Goal: Task Accomplishment & Management: Complete application form

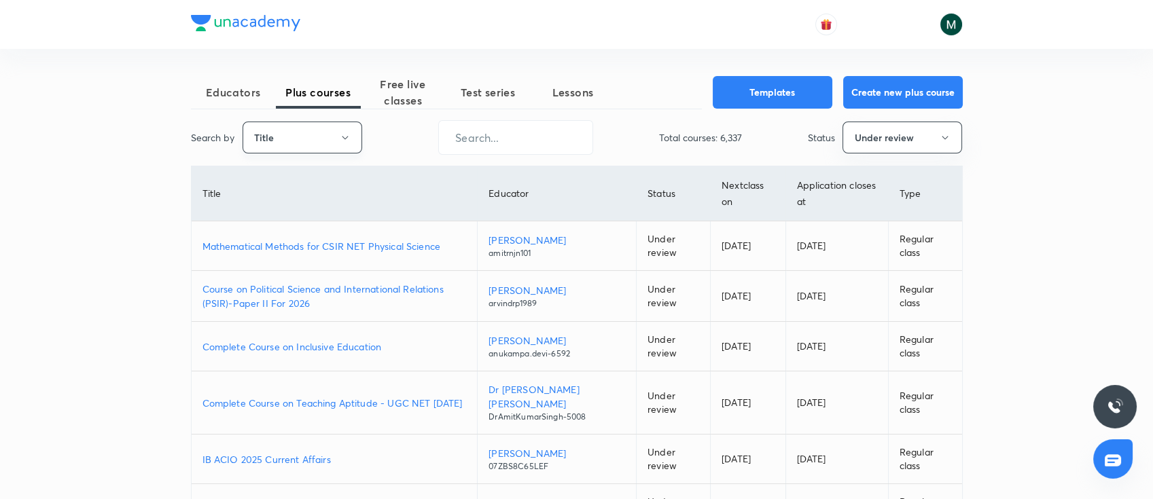
click at [273, 142] on button "Title" at bounding box center [303, 138] width 120 height 32
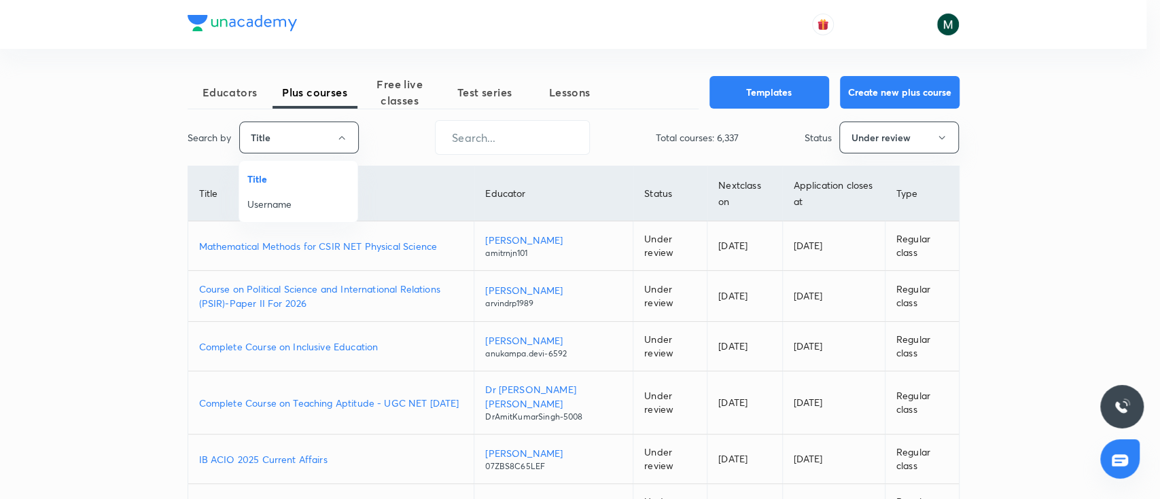
click at [283, 200] on span "Username" at bounding box center [298, 204] width 102 height 14
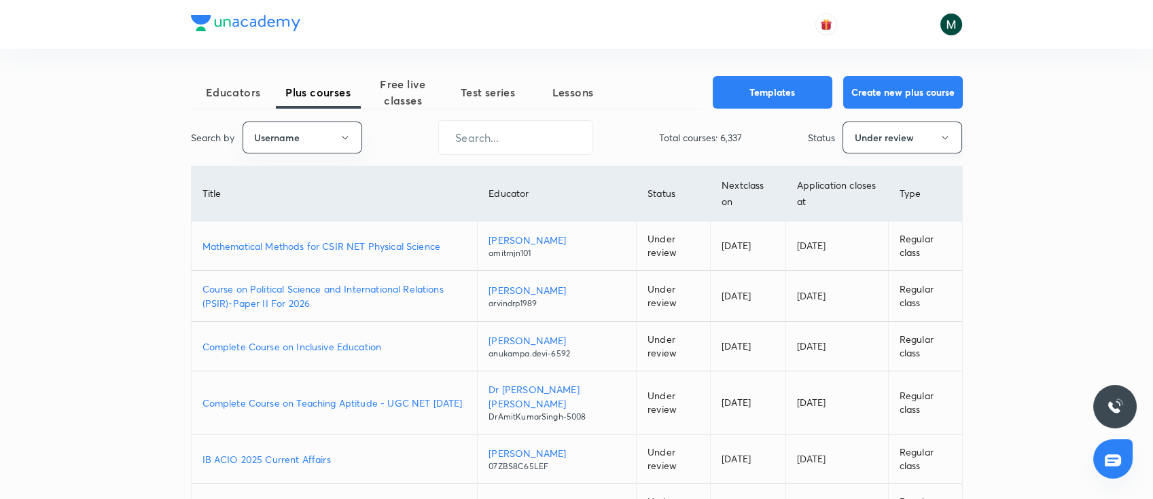
click at [896, 141] on button "Under review" at bounding box center [903, 138] width 120 height 32
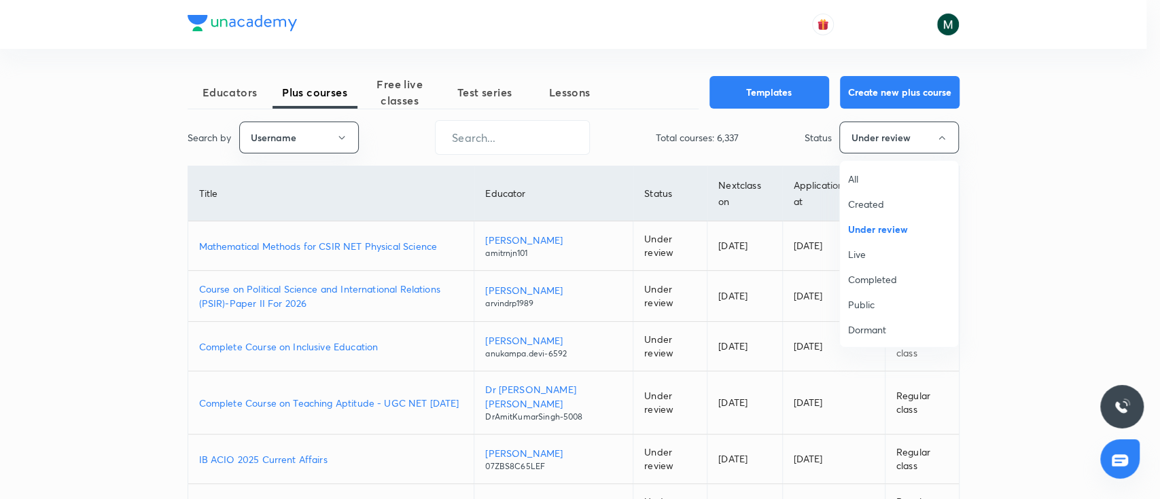
click at [857, 179] on span "All" at bounding box center [899, 179] width 102 height 14
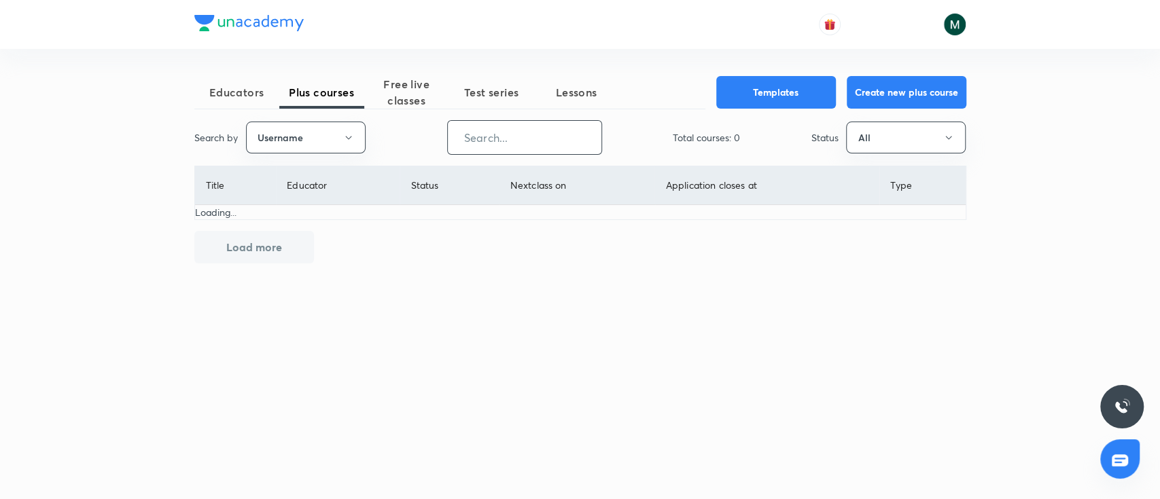
click at [516, 143] on input "text" at bounding box center [525, 137] width 154 height 35
paste input "unacademy-user-TZ6401TY2C26"
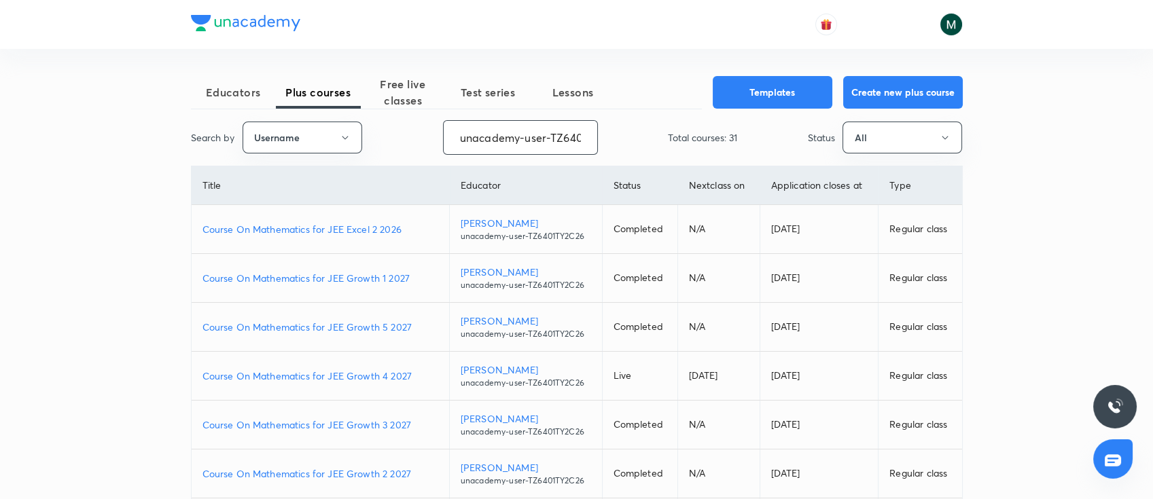
click at [355, 422] on p "Course On Mathematics for JEE Growth 3 2027" at bounding box center [320, 425] width 236 height 14
click at [359, 476] on p "Course On Mathematics for JEE Growth 2 2027" at bounding box center [320, 474] width 236 height 14
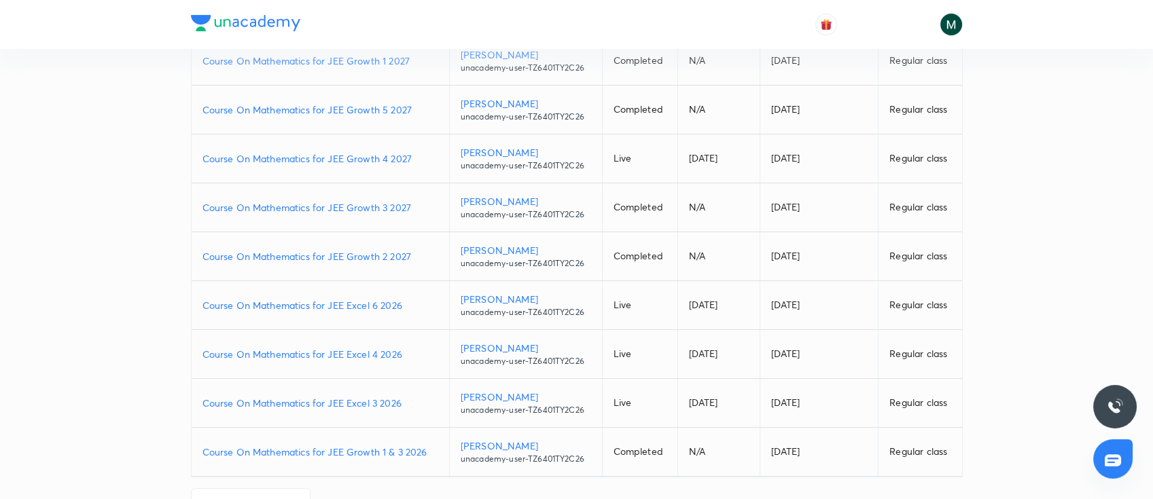
scroll to position [239, 0]
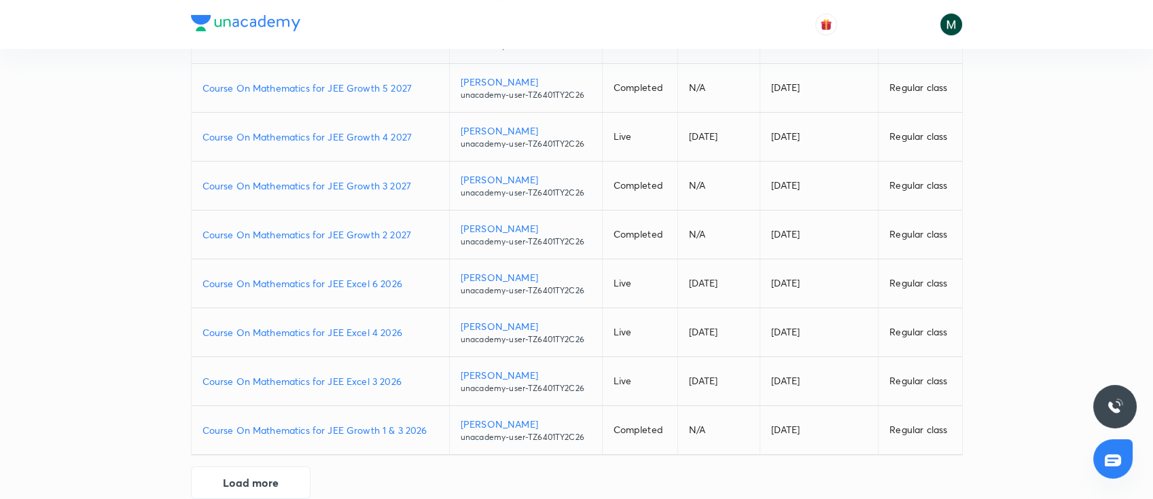
click at [262, 382] on p "Course On Mathematics for JEE Excel 3 2026" at bounding box center [320, 381] width 236 height 14
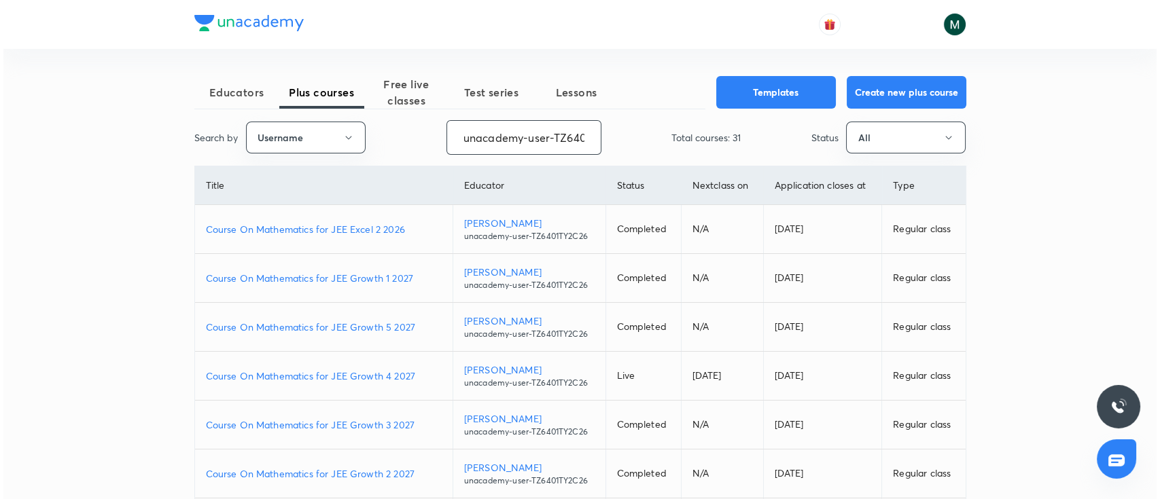
scroll to position [0, 48]
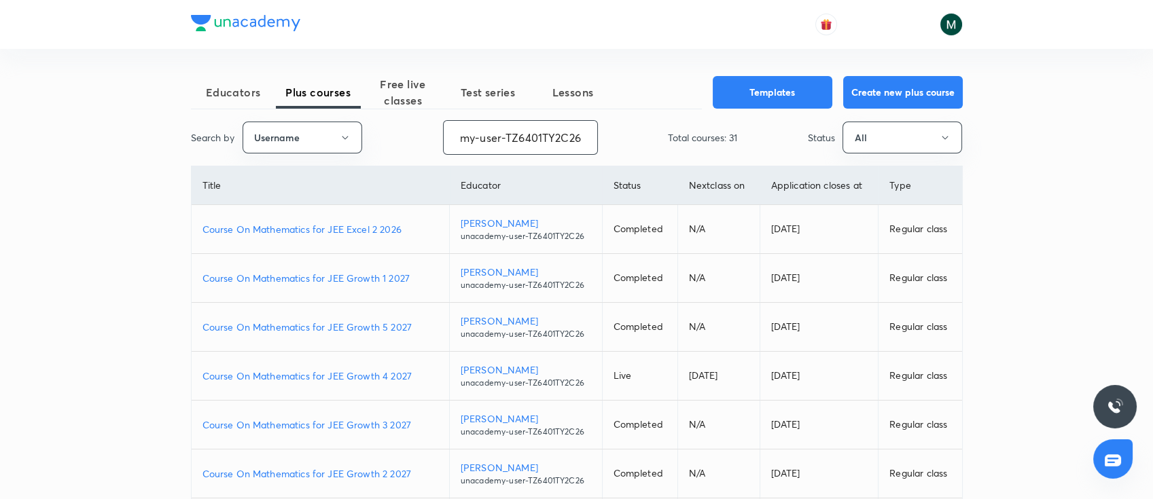
drag, startPoint x: 459, startPoint y: 137, endPoint x: 720, endPoint y: 155, distance: 261.6
click at [720, 155] on div "Educators Plus courses Free live classes Test series Lessons Templates Create n…" at bounding box center [577, 407] width 772 height 663
paste input "JagrutiU3108"
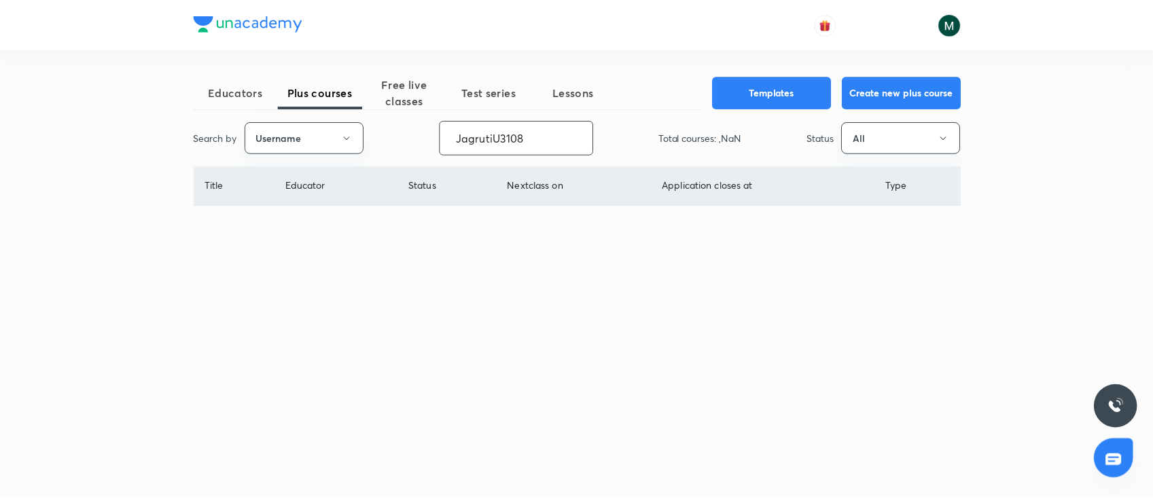
scroll to position [0, 0]
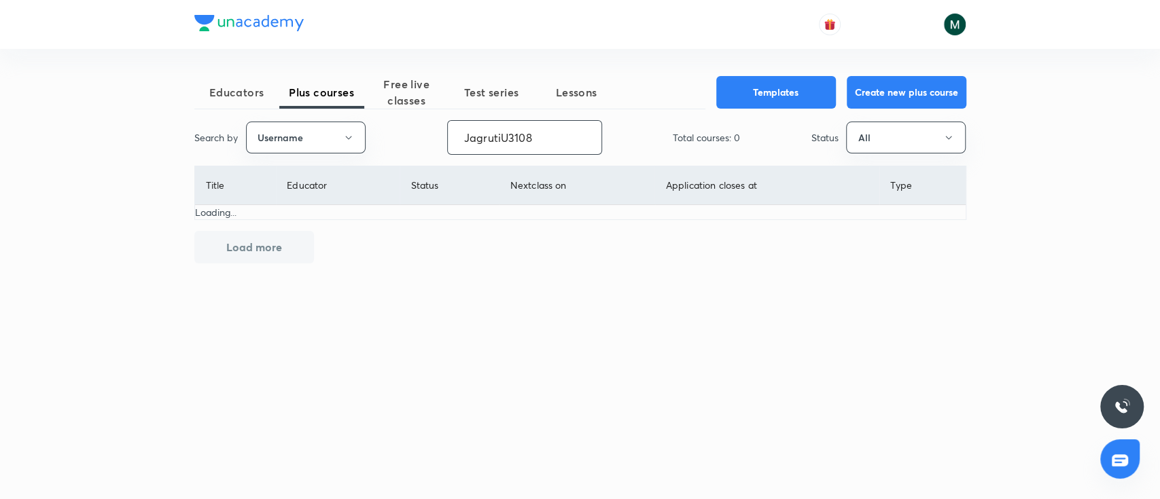
type input "JagrutiU3108"
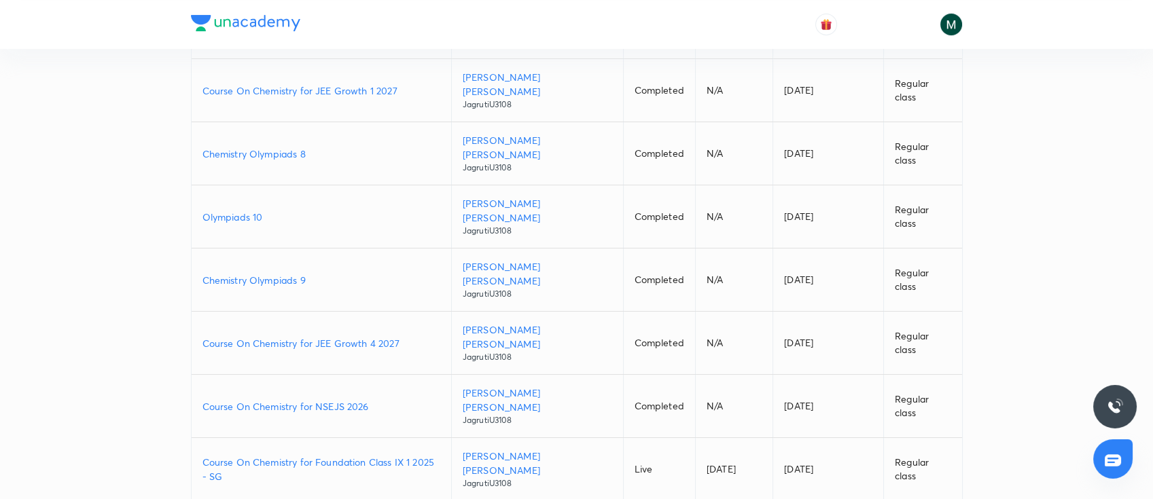
scroll to position [262, 0]
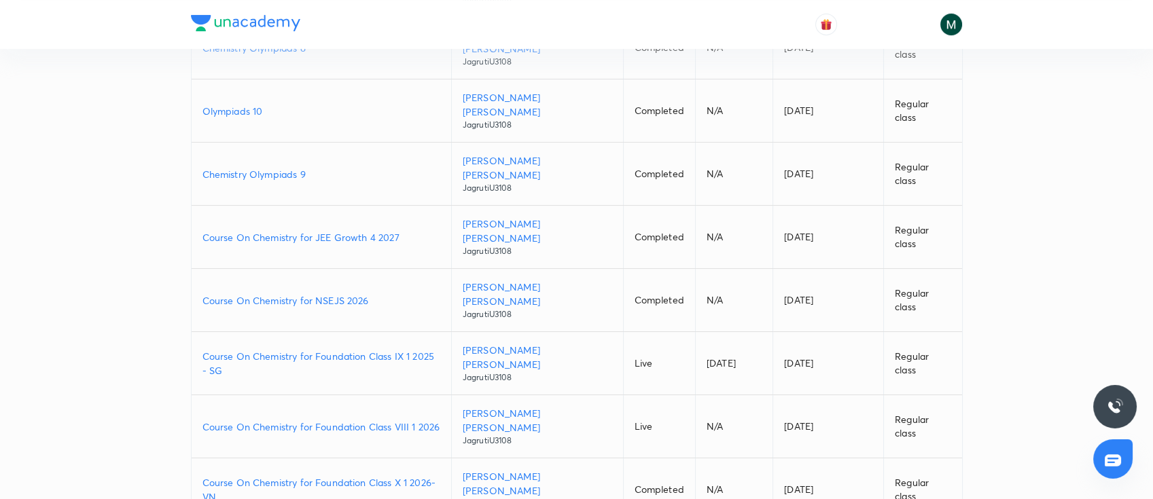
scroll to position [323, 0]
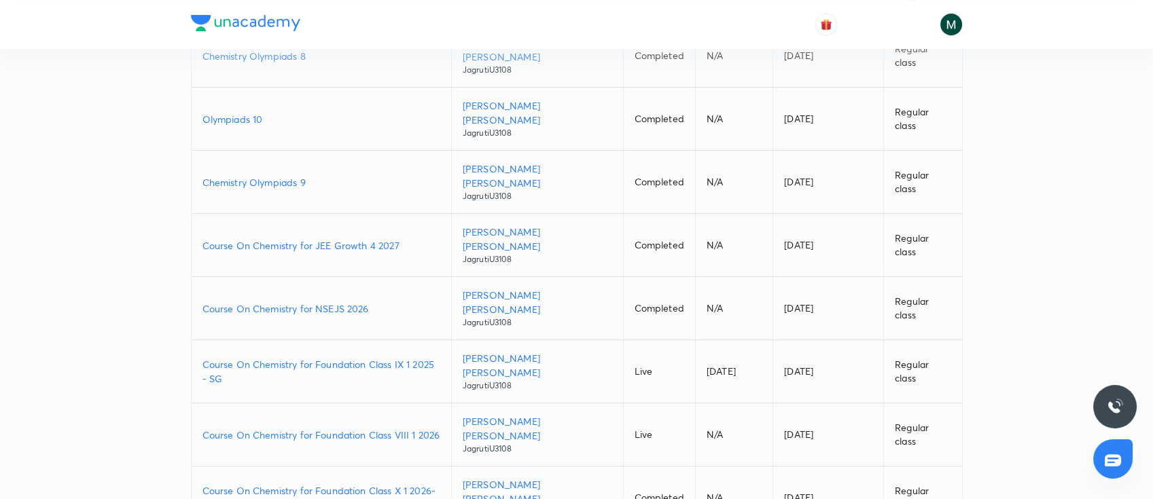
click at [239, 239] on p "Course On Chemistry for JEE Growth 4 2027" at bounding box center [321, 246] width 238 height 14
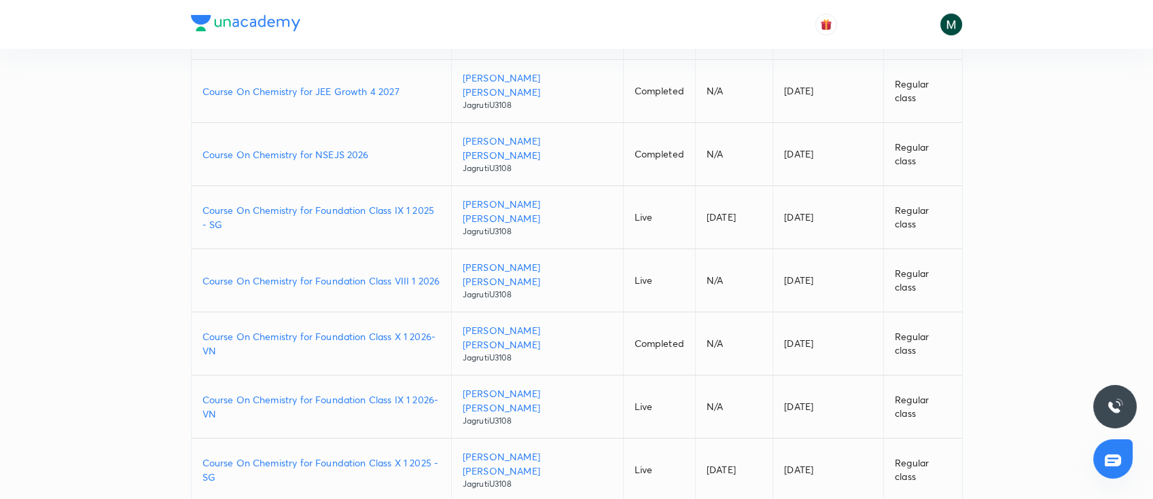
scroll to position [506, 0]
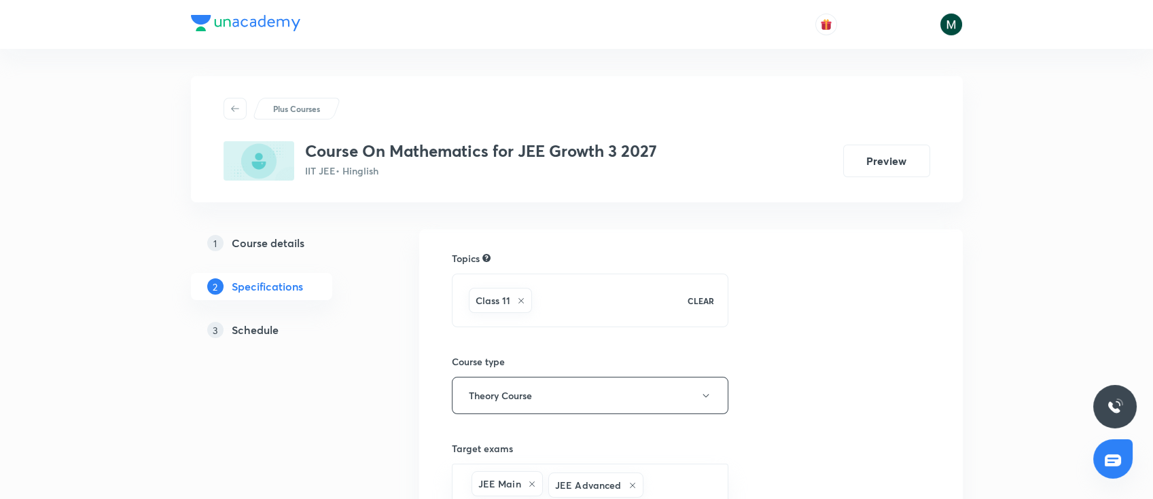
click at [257, 324] on h5 "Schedule" at bounding box center [255, 330] width 47 height 16
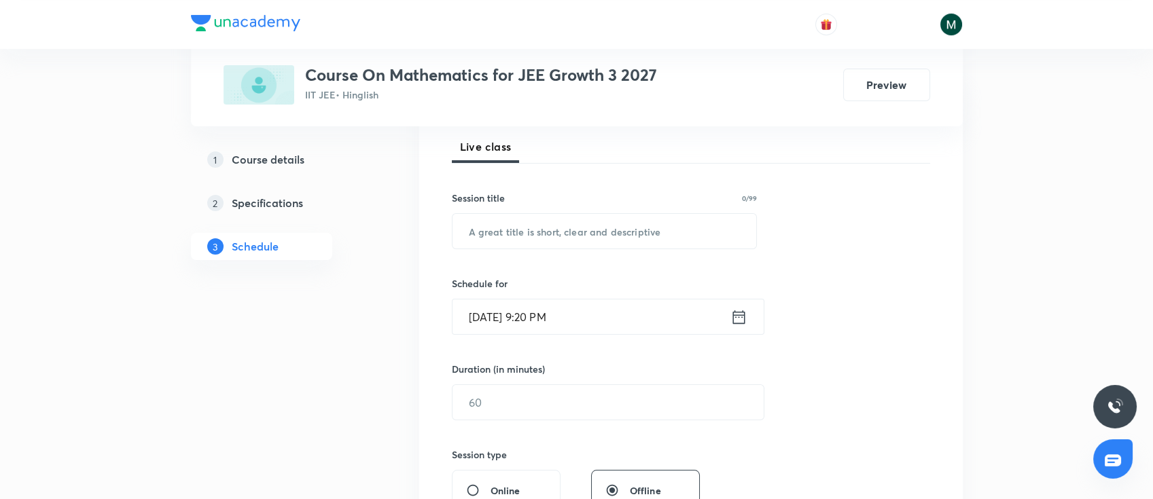
scroll to position [255, 0]
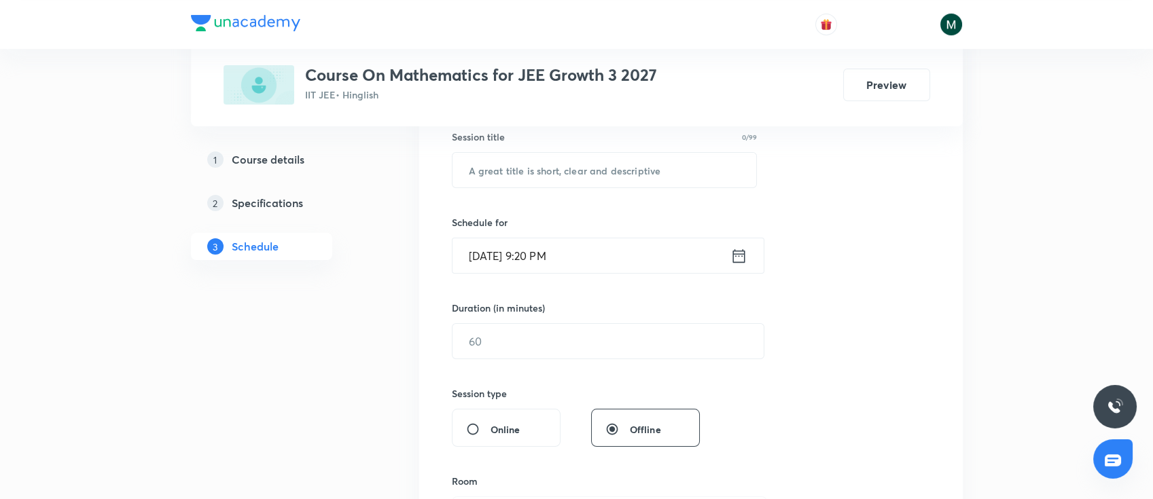
click at [589, 253] on input "Sep 1, 2025, 9:20 PM" at bounding box center [592, 256] width 278 height 35
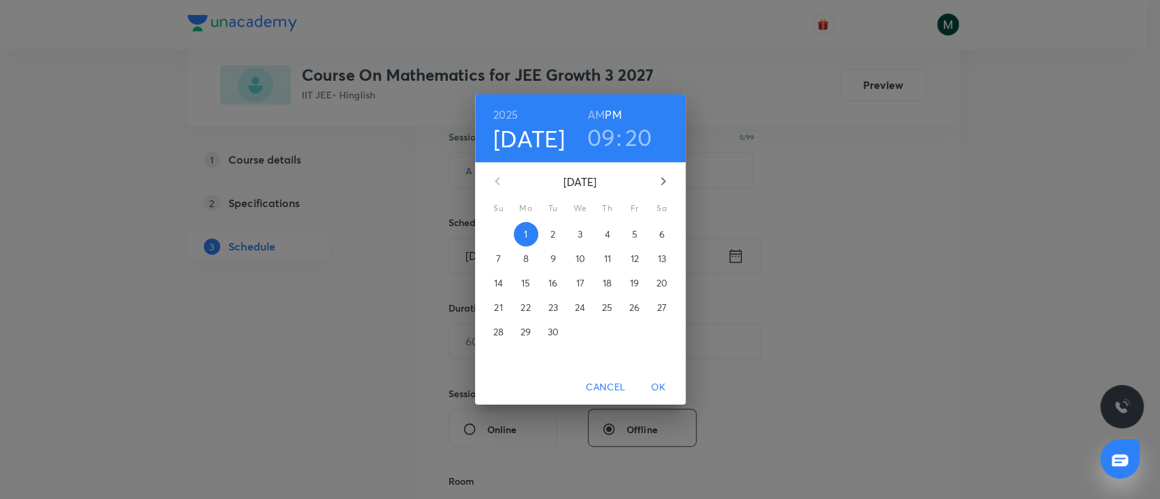
click at [552, 235] on p "2" at bounding box center [552, 235] width 5 height 14
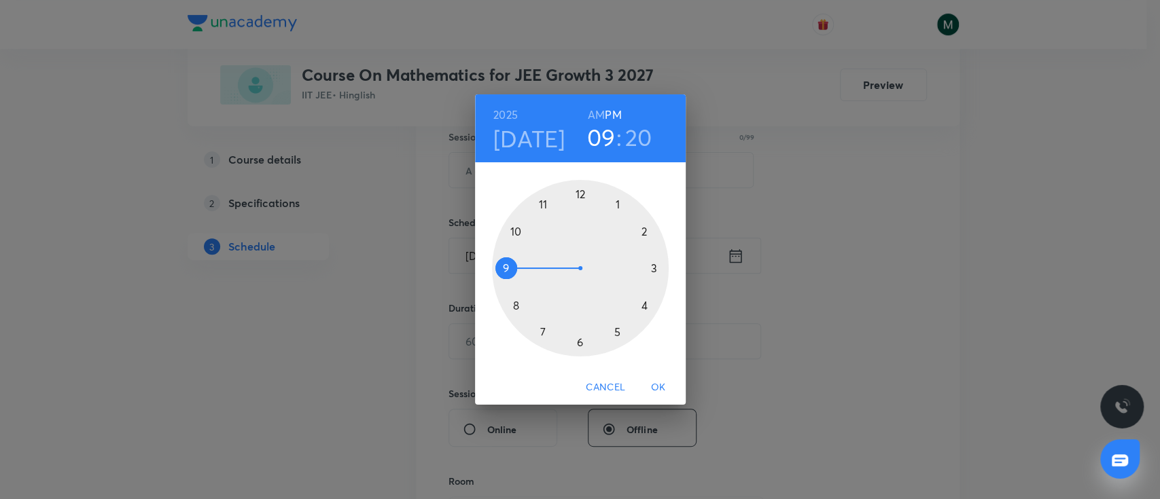
click at [598, 112] on h6 "AM" at bounding box center [596, 114] width 17 height 19
click at [544, 204] on div at bounding box center [580, 268] width 177 height 177
click at [506, 268] on div at bounding box center [580, 268] width 177 height 177
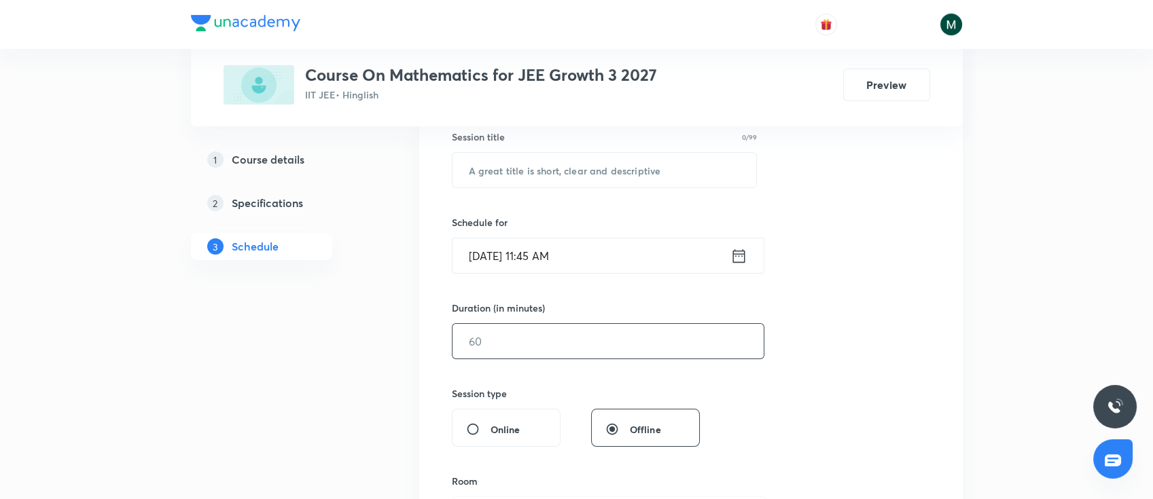
click at [594, 338] on input "text" at bounding box center [608, 341] width 311 height 35
type input "90"
click at [887, 320] on div "Session 60 Live class Session title 0/99 ​ Schedule for Sep 2, 2025, 11:45 AM ​…" at bounding box center [691, 357] width 478 height 638
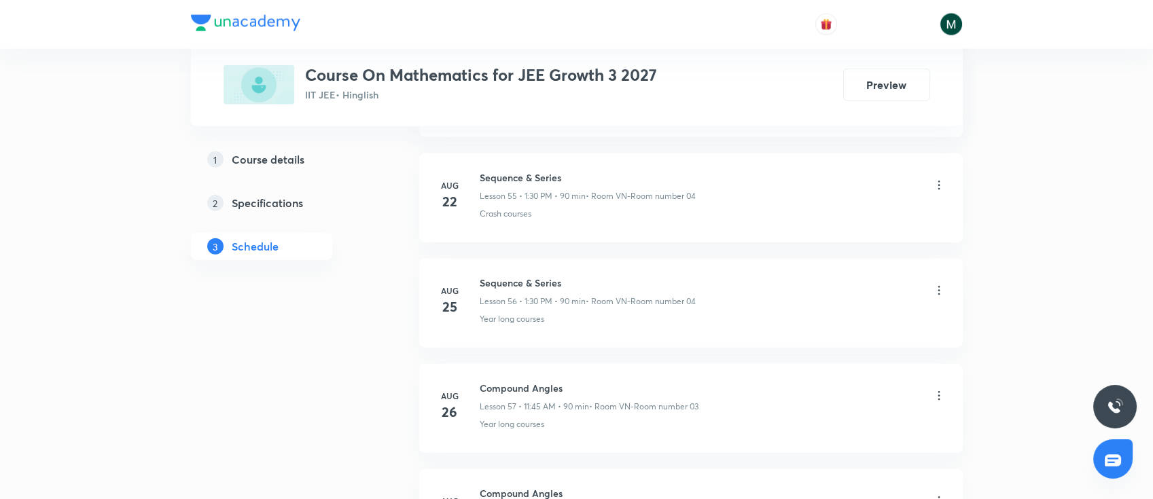
scroll to position [6794, 0]
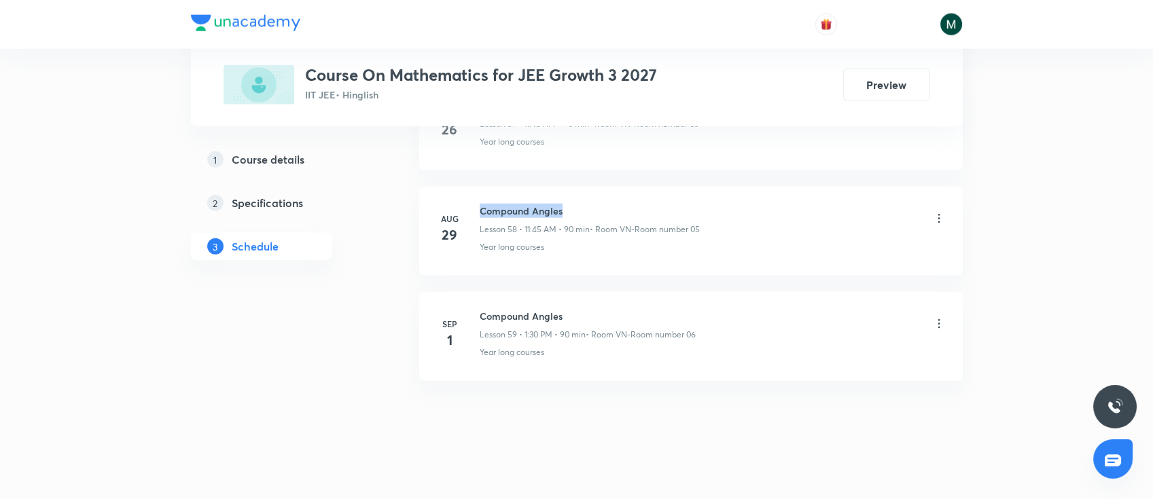
drag, startPoint x: 480, startPoint y: 196, endPoint x: 578, endPoint y: 194, distance: 97.9
click at [578, 204] on h6 "Compound Angles" at bounding box center [590, 211] width 220 height 14
copy h6 "Compound Angles"
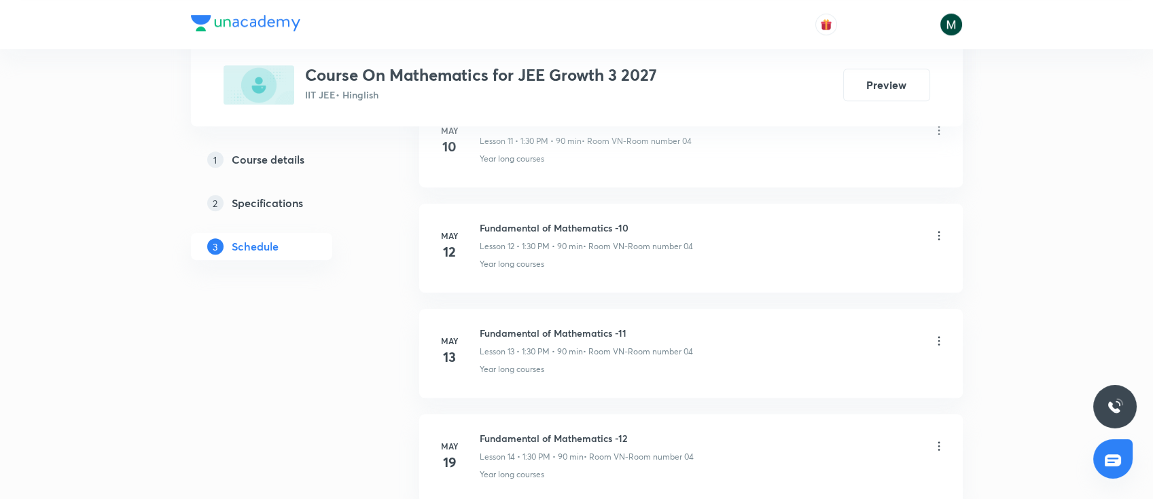
scroll to position [0, 0]
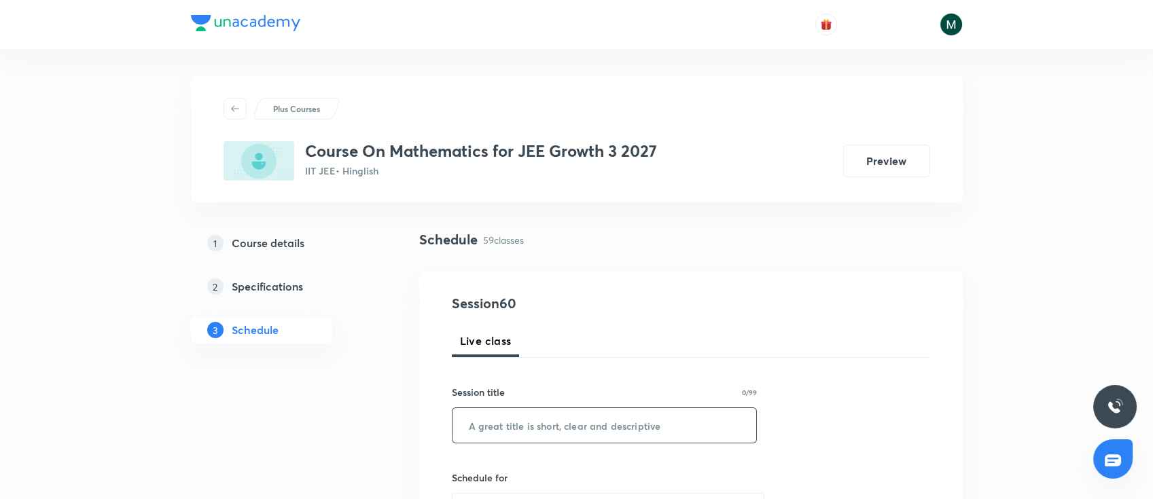
click at [643, 434] on input "text" at bounding box center [605, 425] width 304 height 35
paste input "Compound Angles"
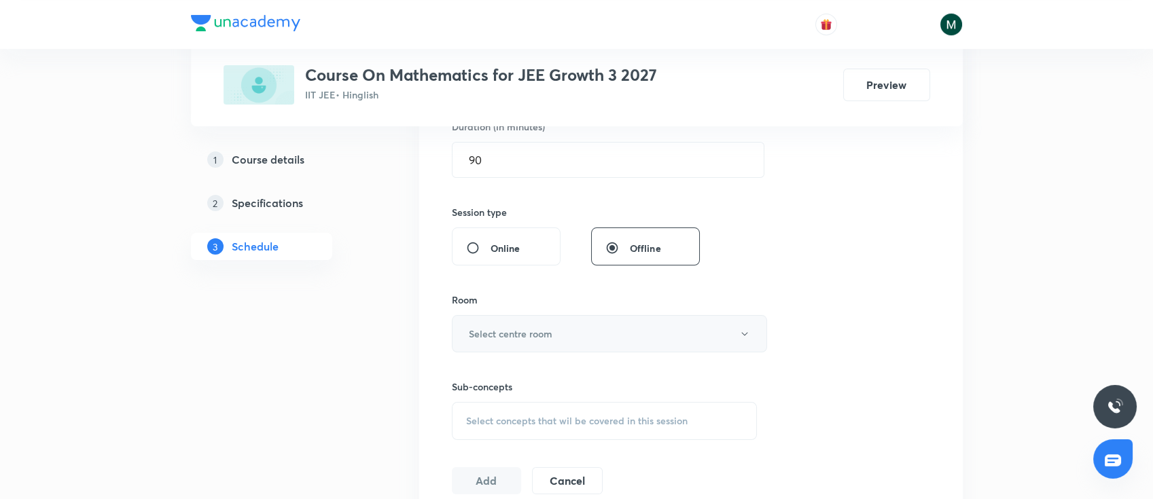
type input "Compound Angles"
click at [531, 333] on h6 "Select centre room" at bounding box center [511, 334] width 84 height 14
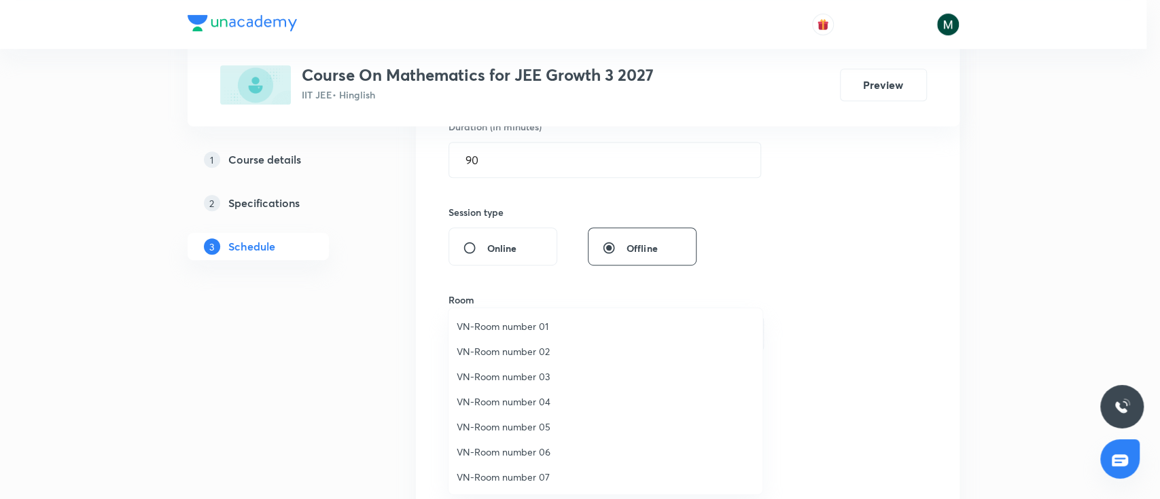
click at [531, 403] on span "VN-Room number 04" at bounding box center [606, 402] width 298 height 14
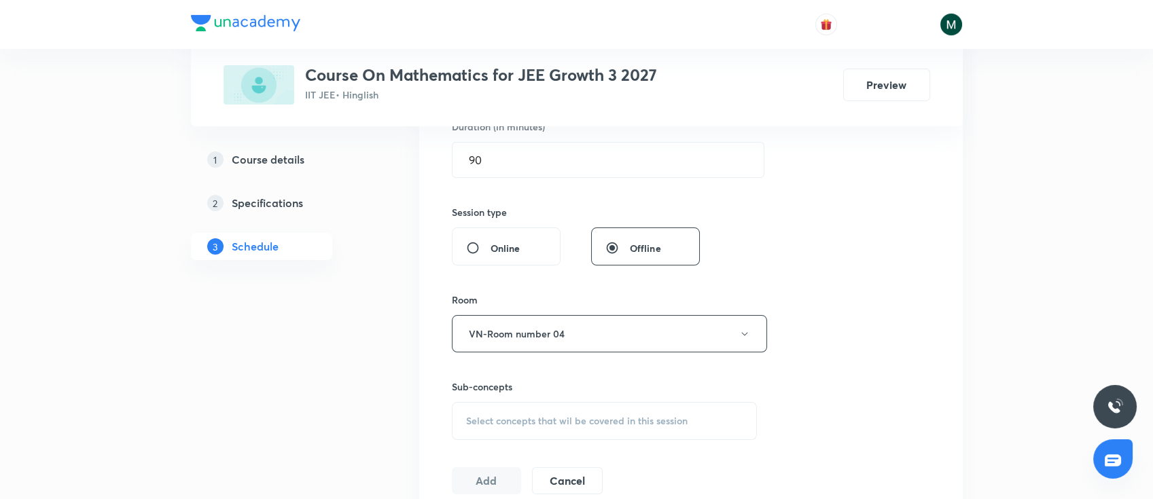
click at [488, 408] on div "Select concepts that wil be covered in this session" at bounding box center [605, 421] width 306 height 38
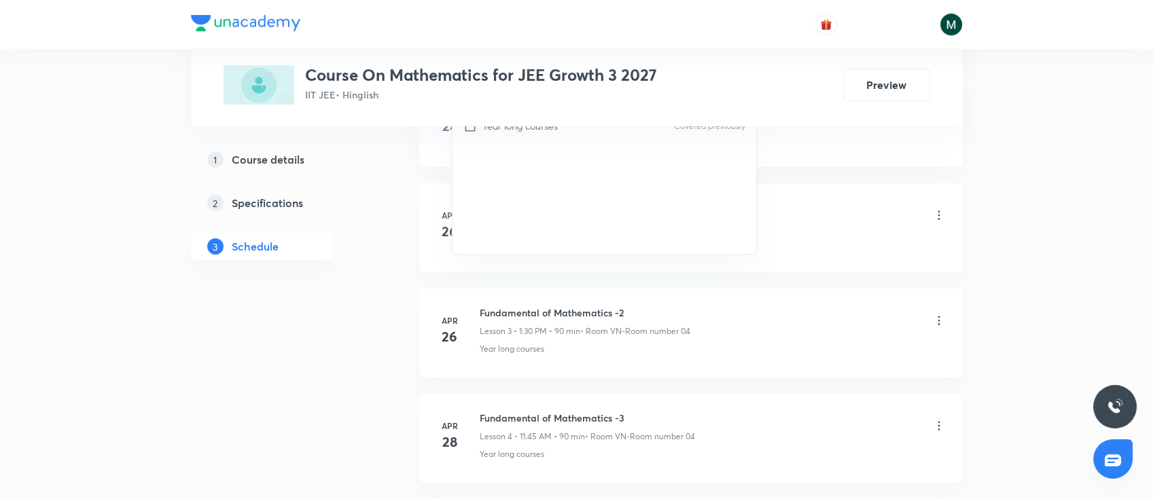
scroll to position [802, 0]
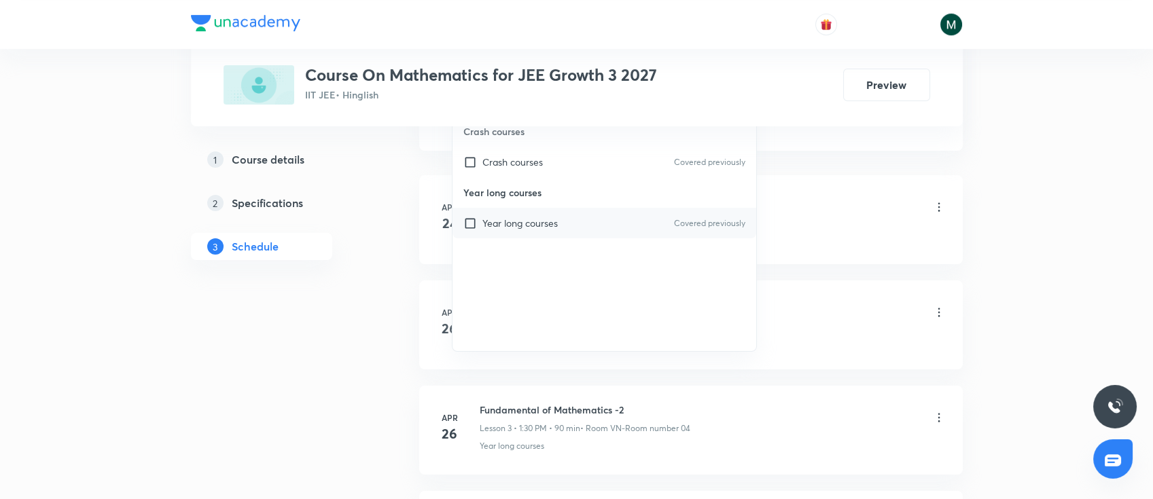
click at [598, 215] on div "Year long courses Covered previously" at bounding box center [605, 223] width 304 height 31
checkbox input "true"
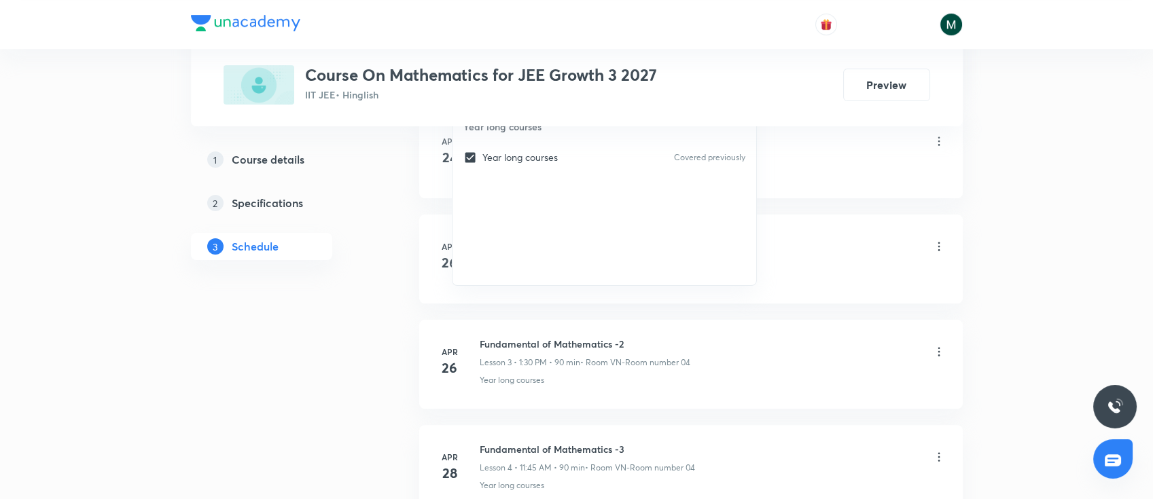
scroll to position [777, 0]
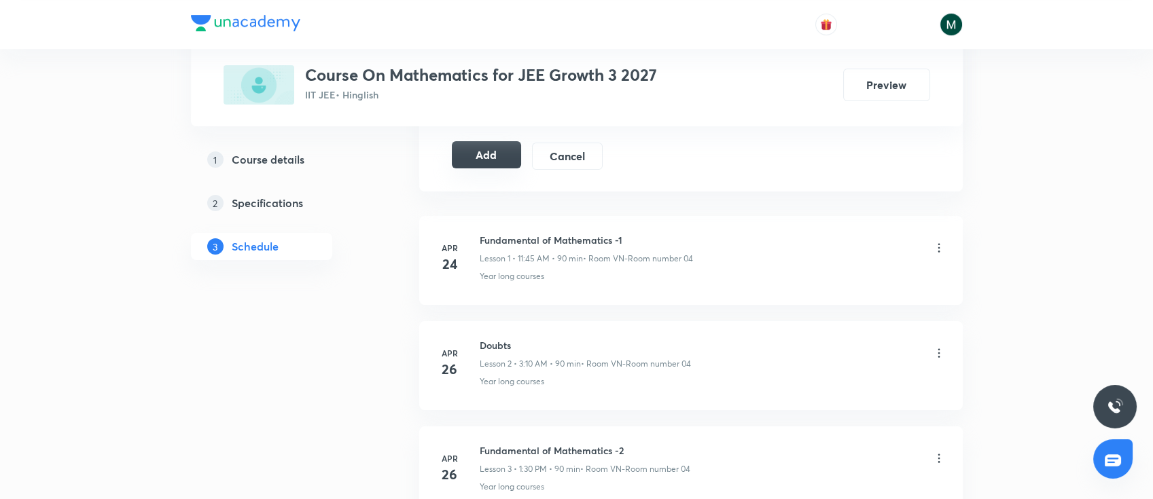
click at [476, 149] on button "Add" at bounding box center [487, 154] width 70 height 27
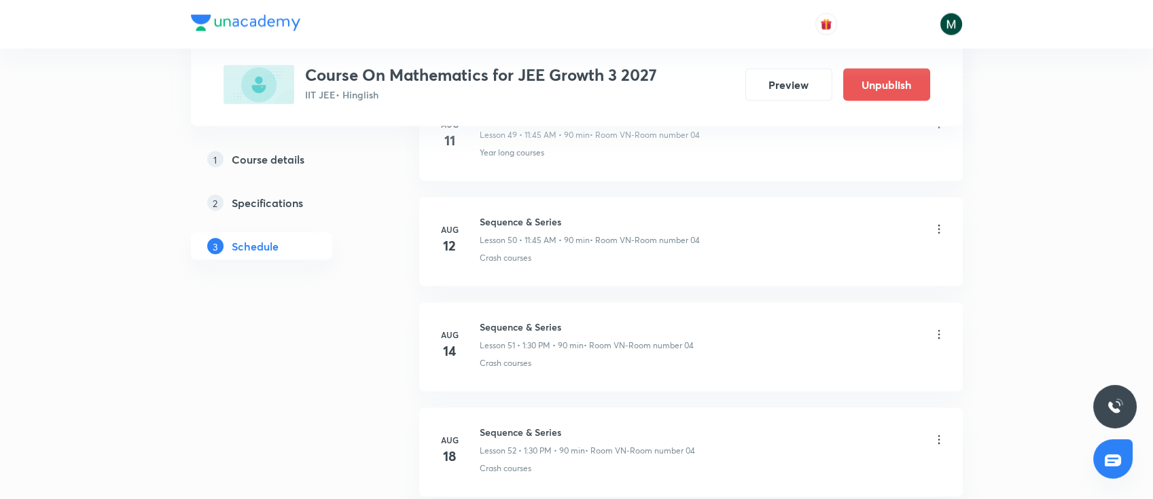
scroll to position [6275, 0]
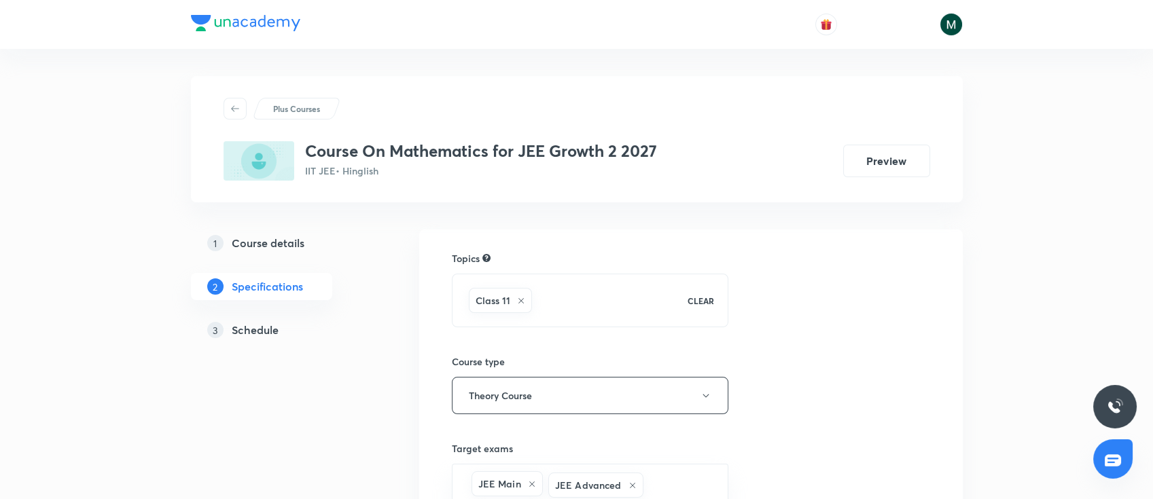
click at [251, 328] on h5 "Schedule" at bounding box center [255, 330] width 47 height 16
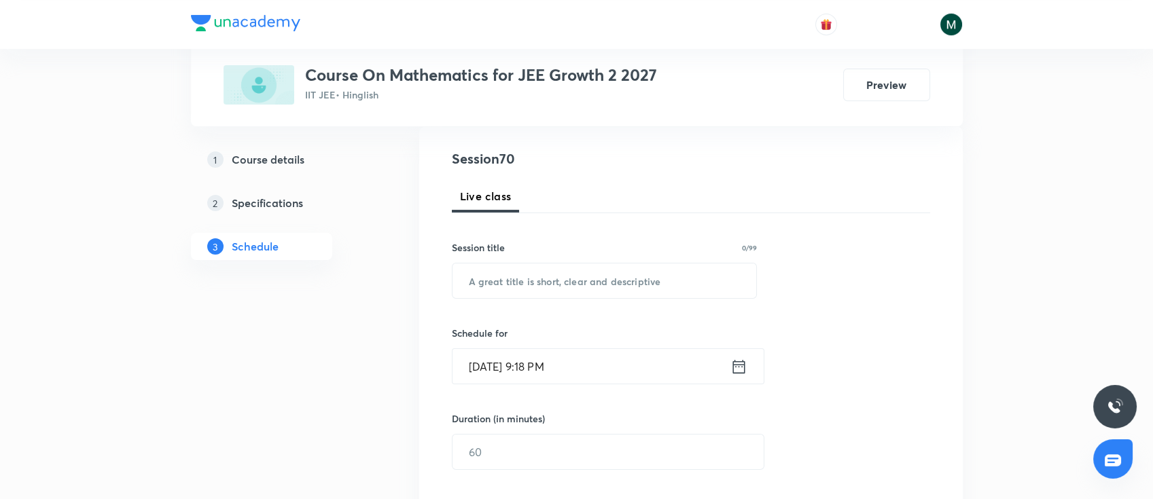
scroll to position [181, 0]
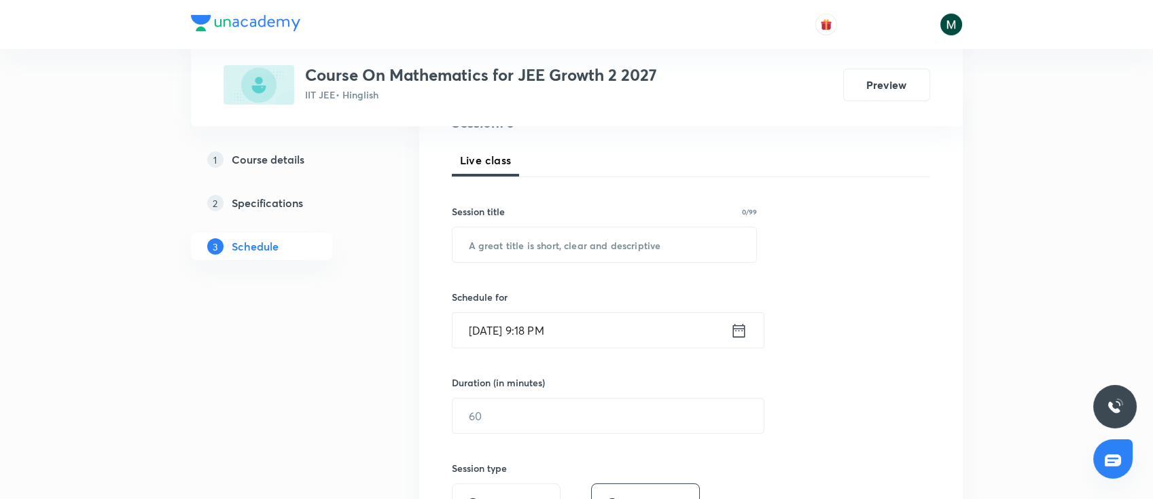
click at [593, 334] on input "Sep 1, 2025, 9:18 PM" at bounding box center [592, 330] width 278 height 35
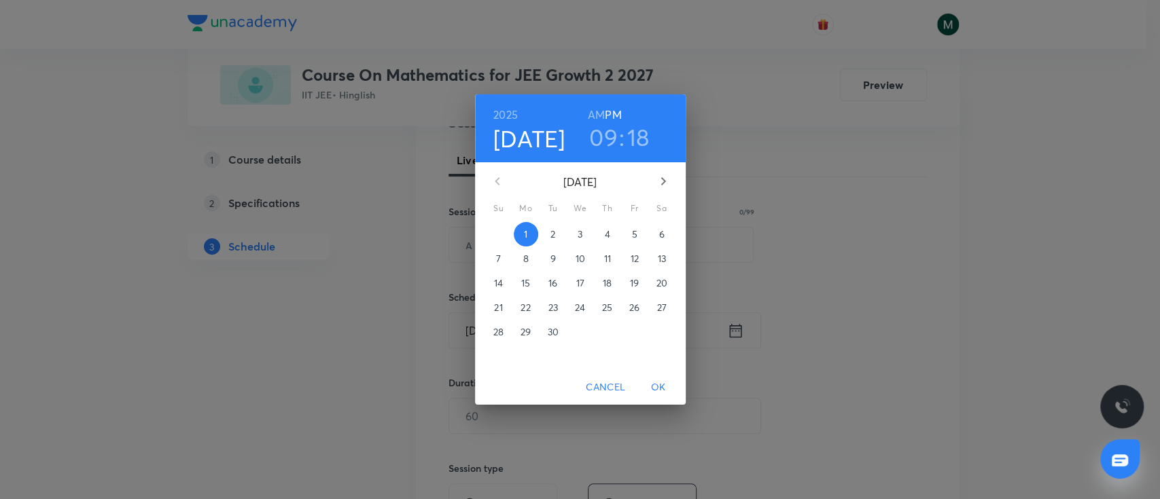
click at [560, 234] on span "2" at bounding box center [553, 235] width 24 height 14
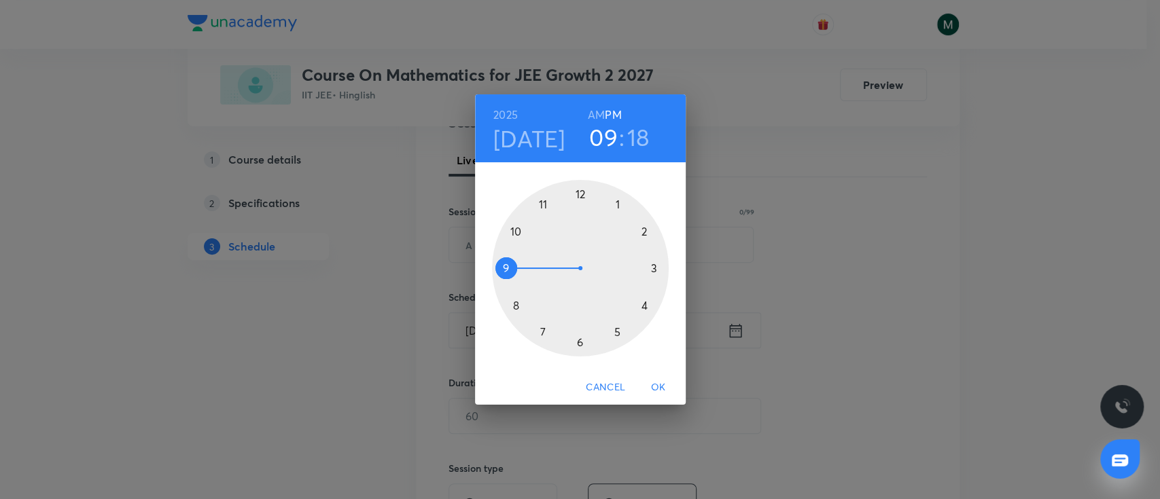
click at [597, 110] on h6 "AM" at bounding box center [596, 114] width 17 height 19
click at [637, 139] on h3 "18" at bounding box center [638, 137] width 22 height 29
click at [653, 266] on div at bounding box center [580, 268] width 177 height 177
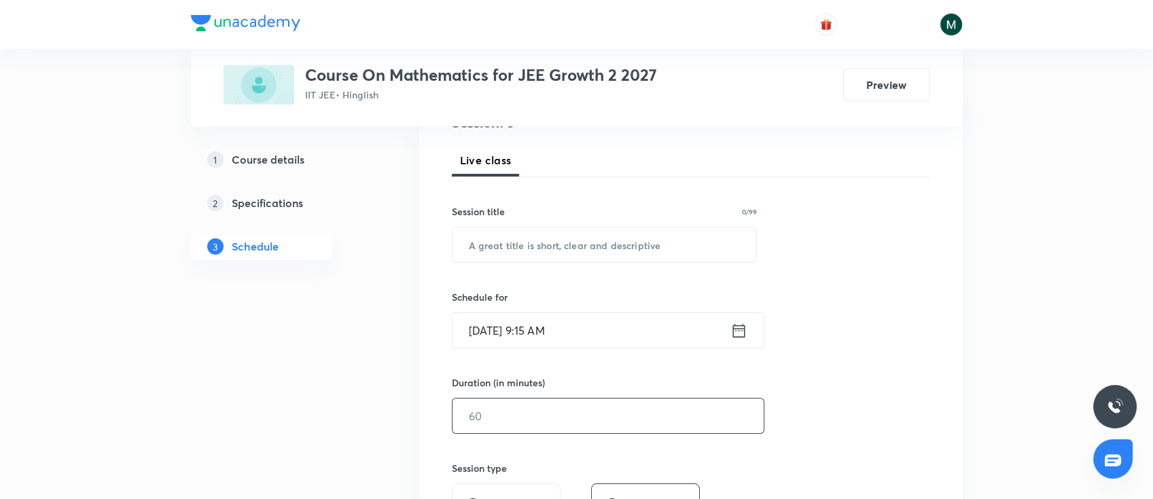
click at [540, 419] on input "text" at bounding box center [608, 416] width 311 height 35
type input "90"
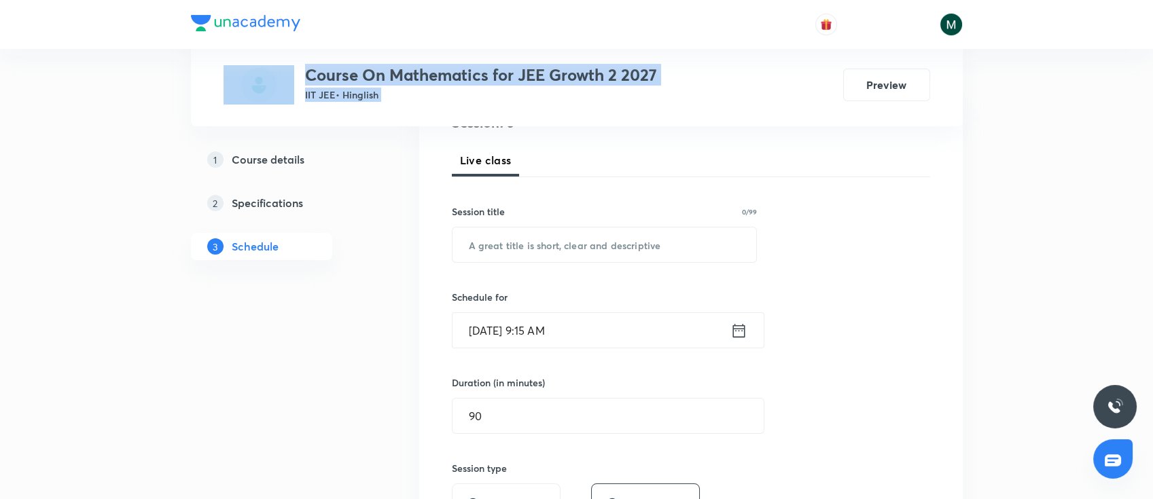
drag, startPoint x: 1152, startPoint y: 31, endPoint x: 1159, endPoint y: 33, distance: 7.1
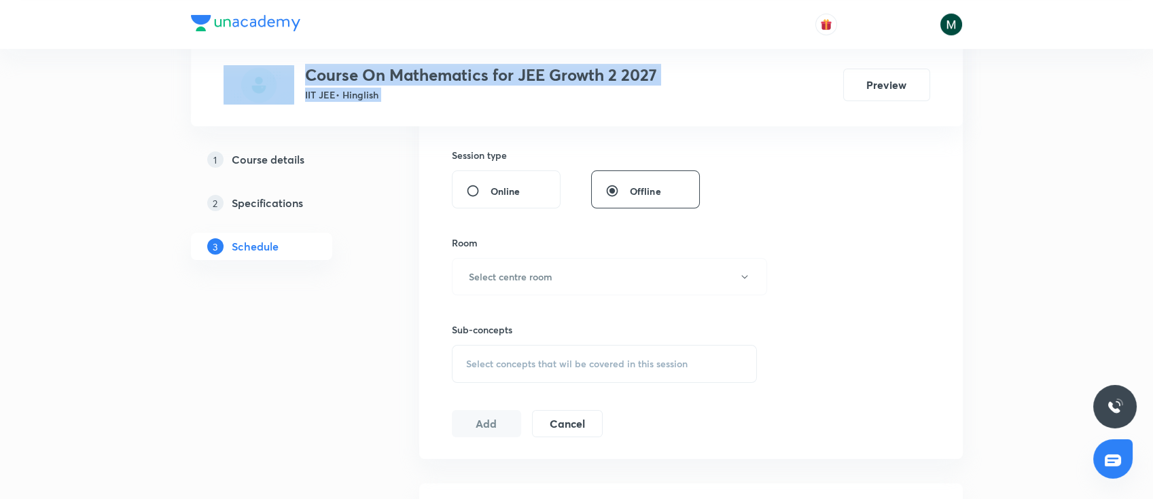
scroll to position [514, 0]
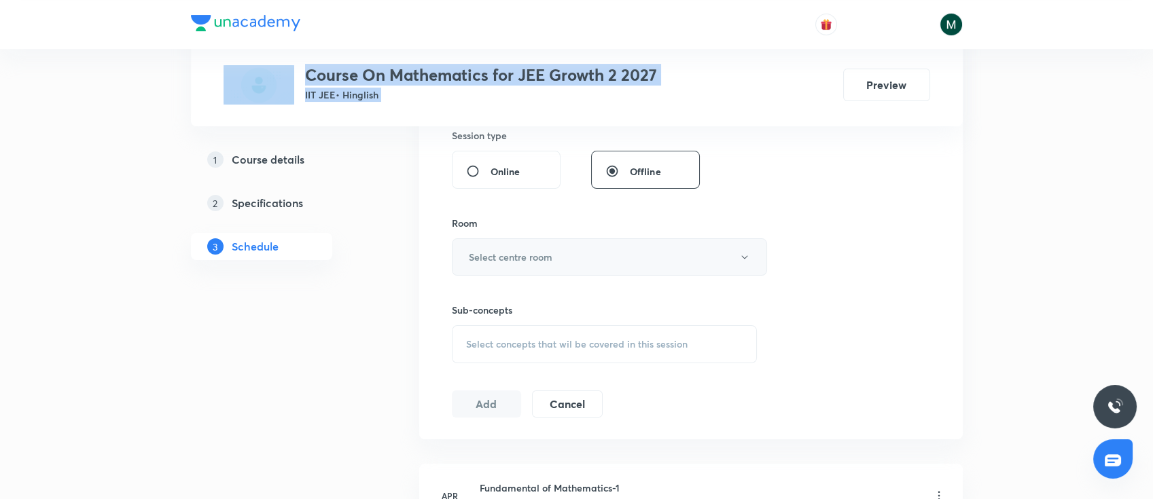
click at [538, 253] on h6 "Select centre room" at bounding box center [511, 257] width 84 height 14
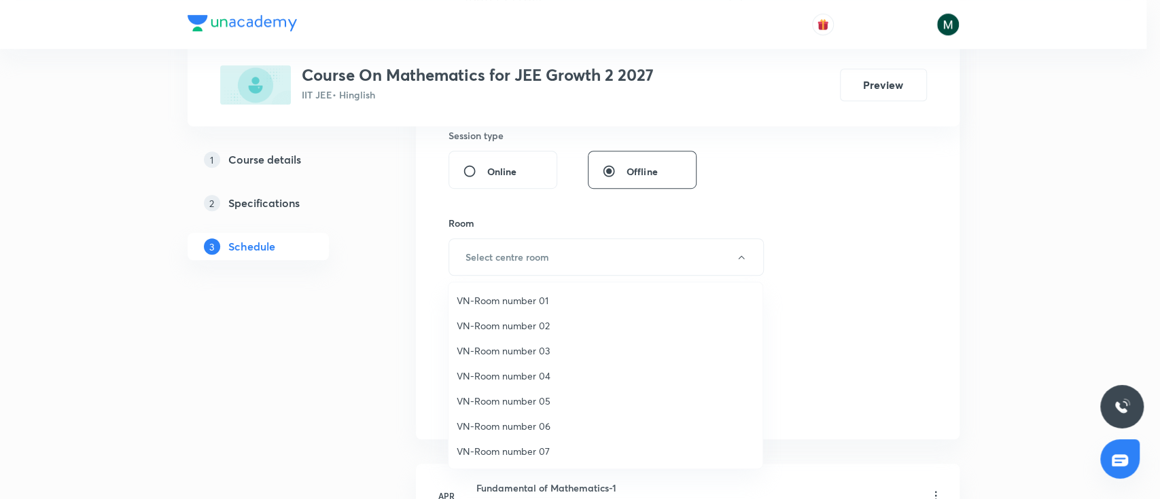
click at [522, 400] on span "VN-Room number 05" at bounding box center [606, 401] width 298 height 14
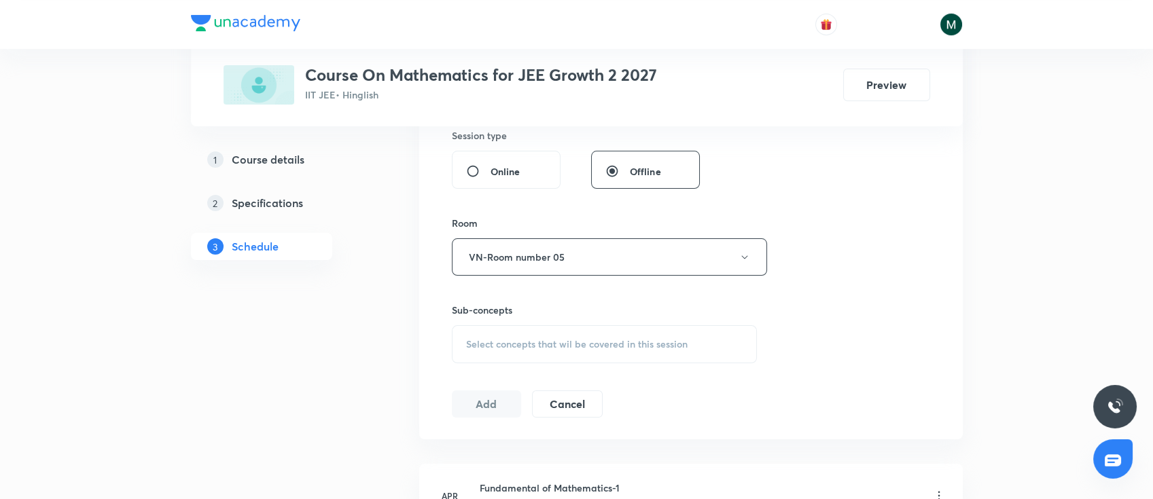
click at [598, 356] on div "Select concepts that wil be covered in this session" at bounding box center [605, 344] width 306 height 38
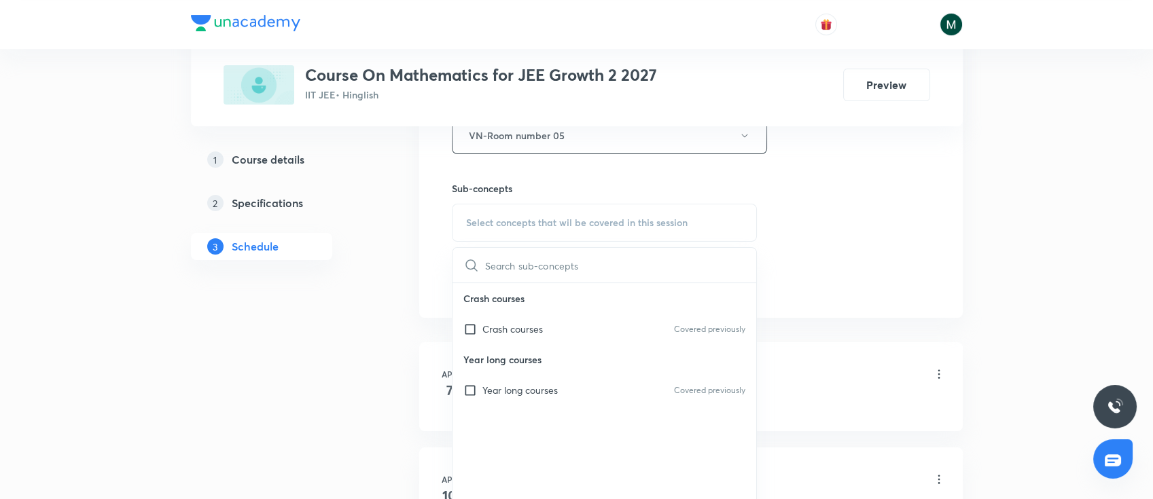
scroll to position [665, 0]
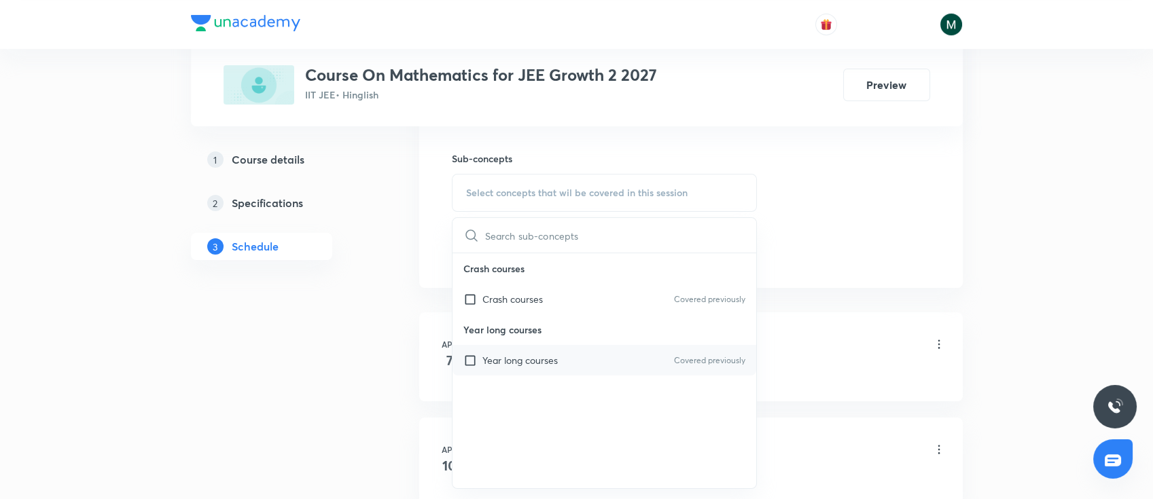
click at [540, 367] on div "Year long courses Covered previously" at bounding box center [605, 360] width 304 height 31
checkbox input "true"
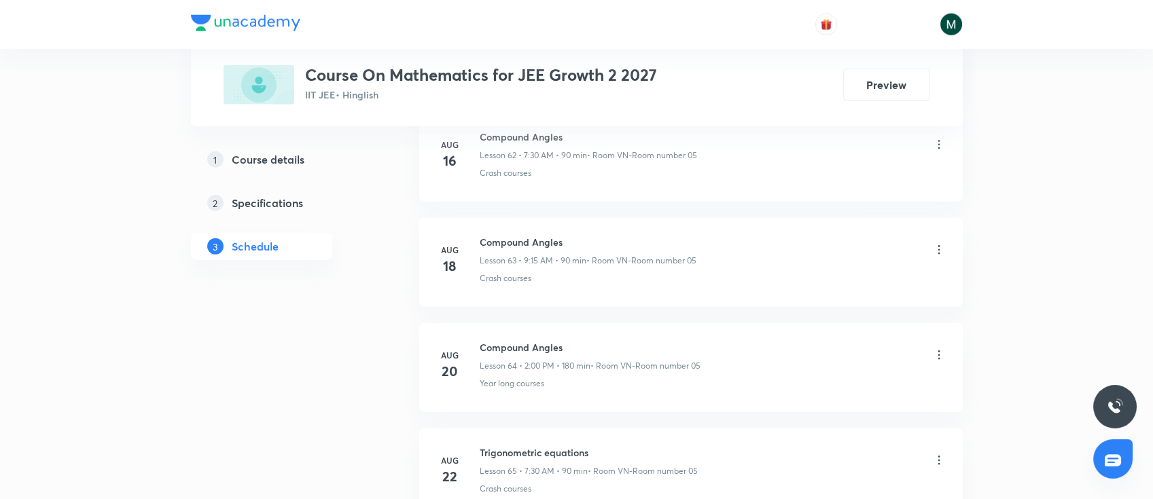
scroll to position [7860, 0]
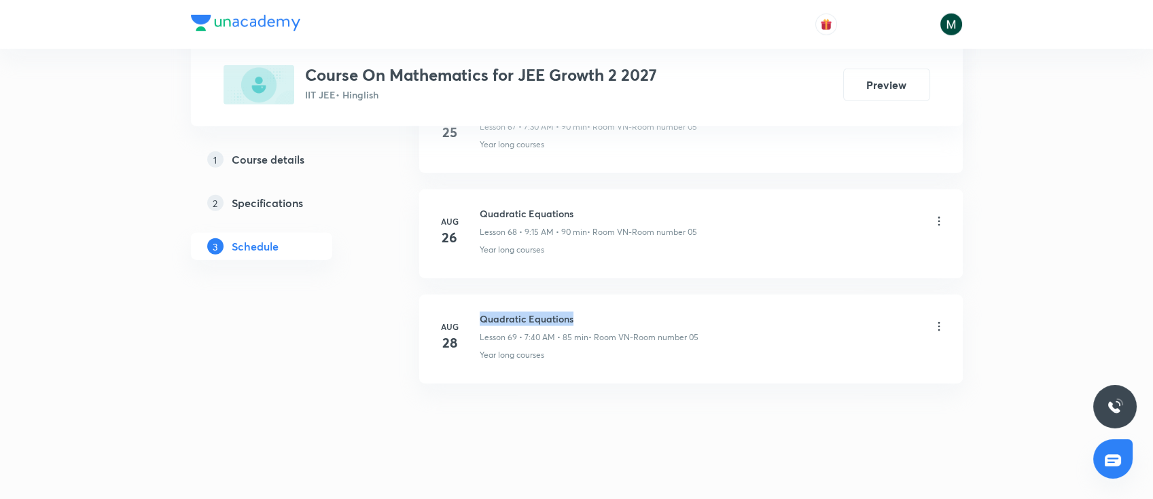
drag, startPoint x: 481, startPoint y: 306, endPoint x: 587, endPoint y: 297, distance: 106.4
click at [587, 297] on li "Aug 28 Quadratic Equations Lesson 69 • 7:40 AM • 85 min • Room VN-Room number 0…" at bounding box center [691, 339] width 544 height 89
copy h6 "Quadratic Equations"
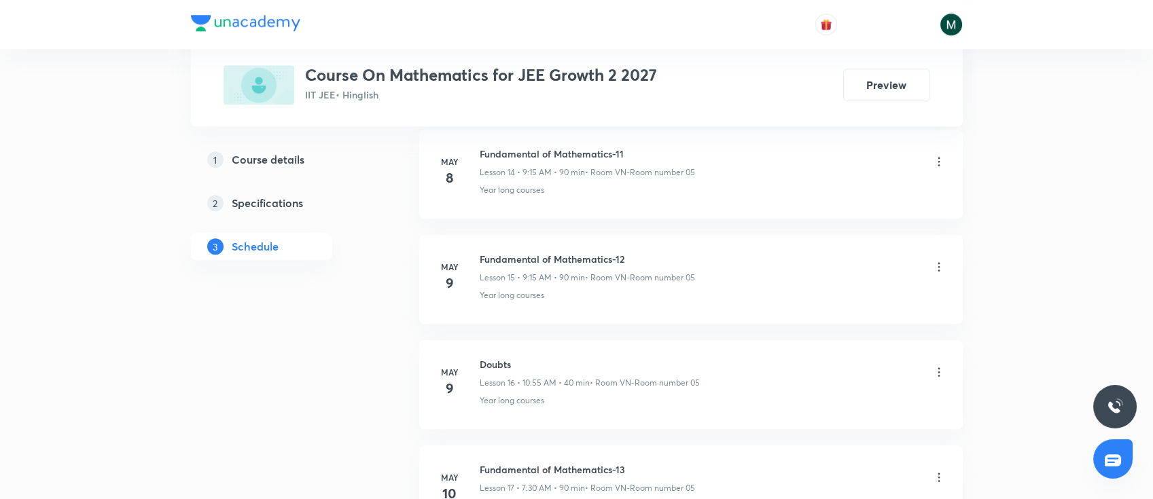
scroll to position [0, 0]
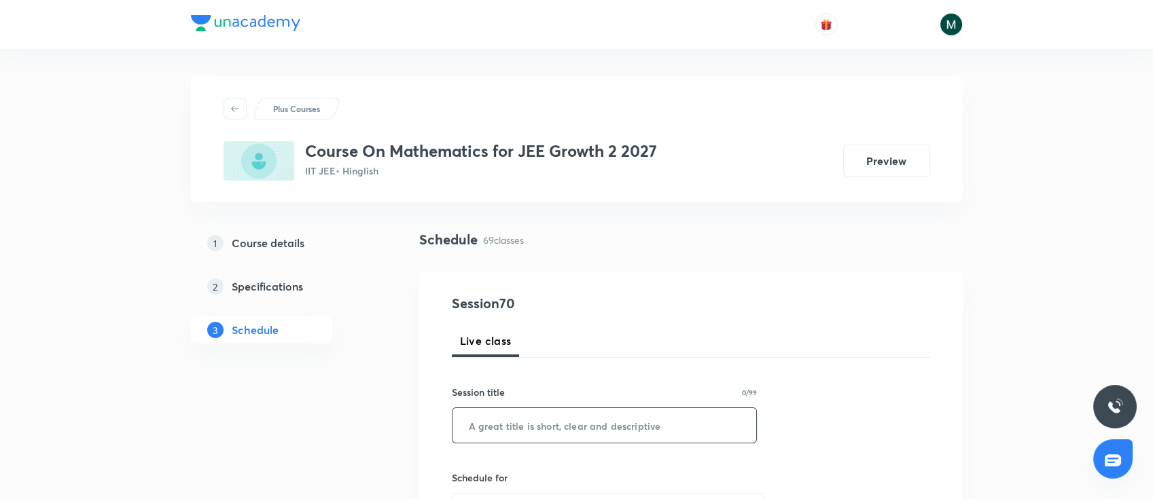
click at [611, 427] on input "text" at bounding box center [605, 425] width 304 height 35
paste input "Quadratic Equations"
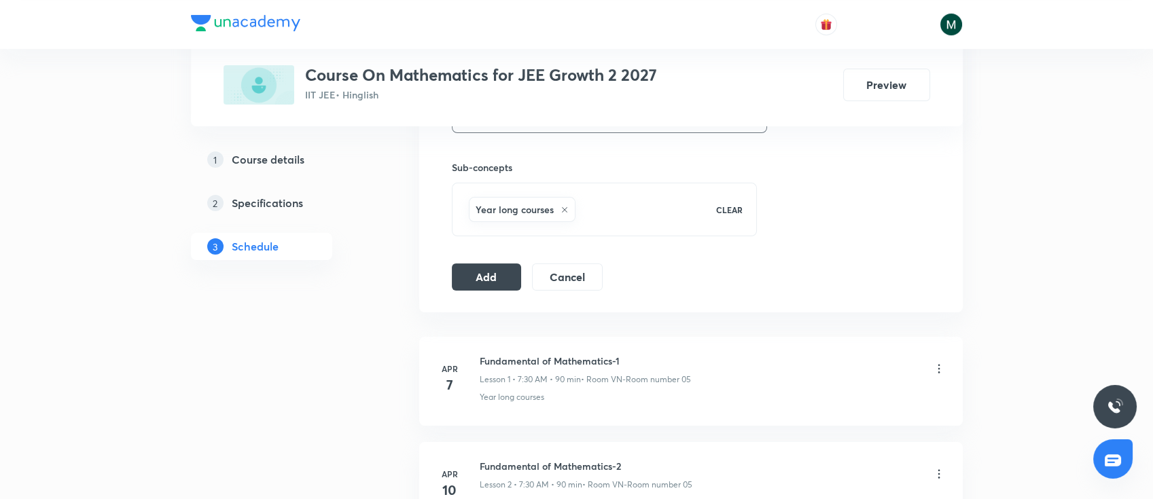
scroll to position [626, 0]
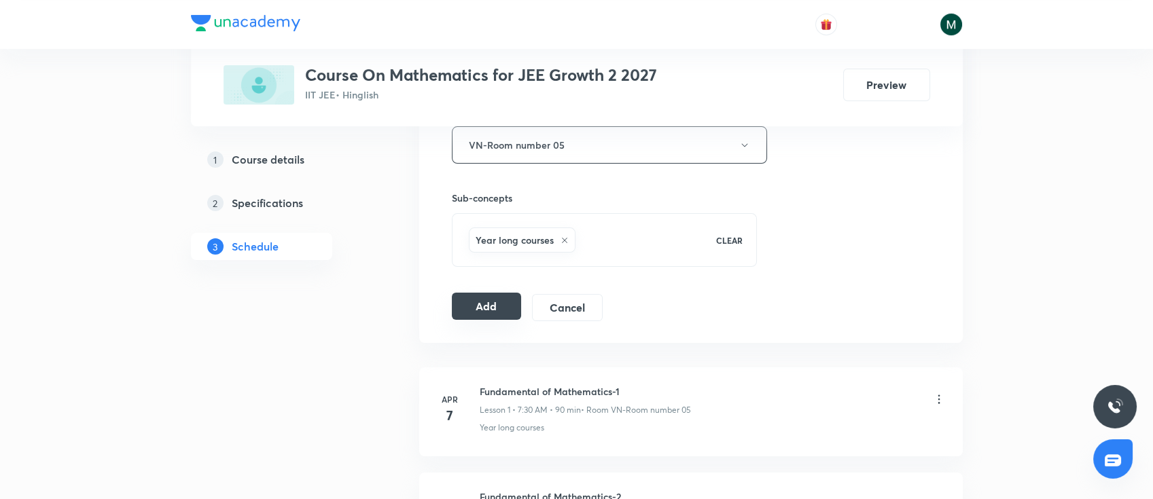
type input "Quadratic Equations"
click at [474, 303] on button "Add" at bounding box center [487, 306] width 70 height 27
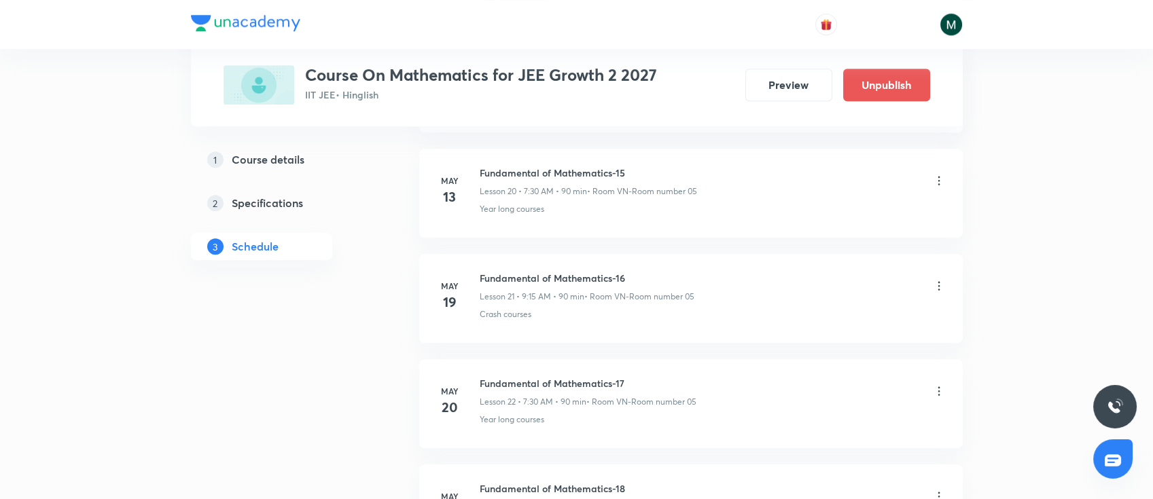
scroll to position [7327, 0]
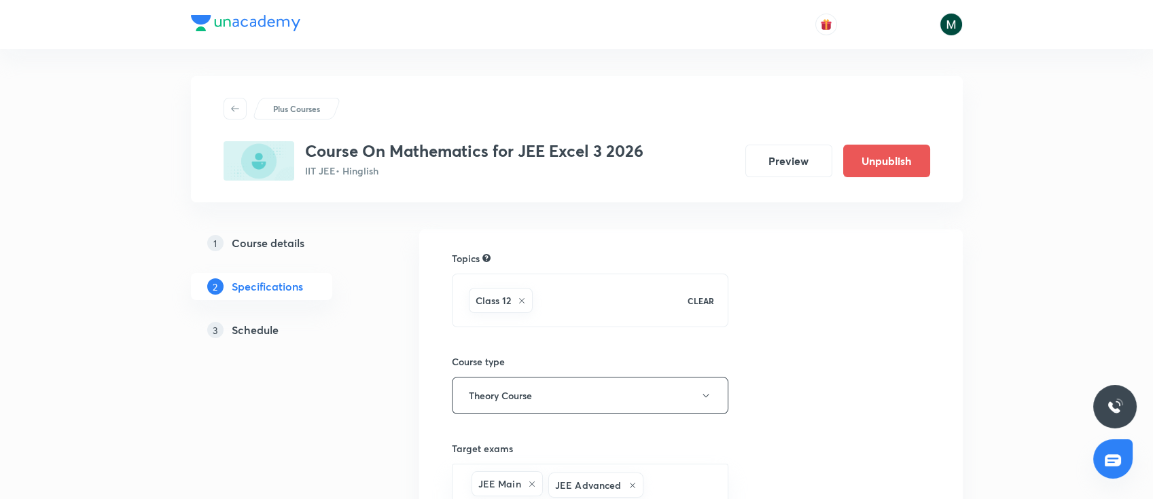
click at [249, 326] on h5 "Schedule" at bounding box center [255, 330] width 47 height 16
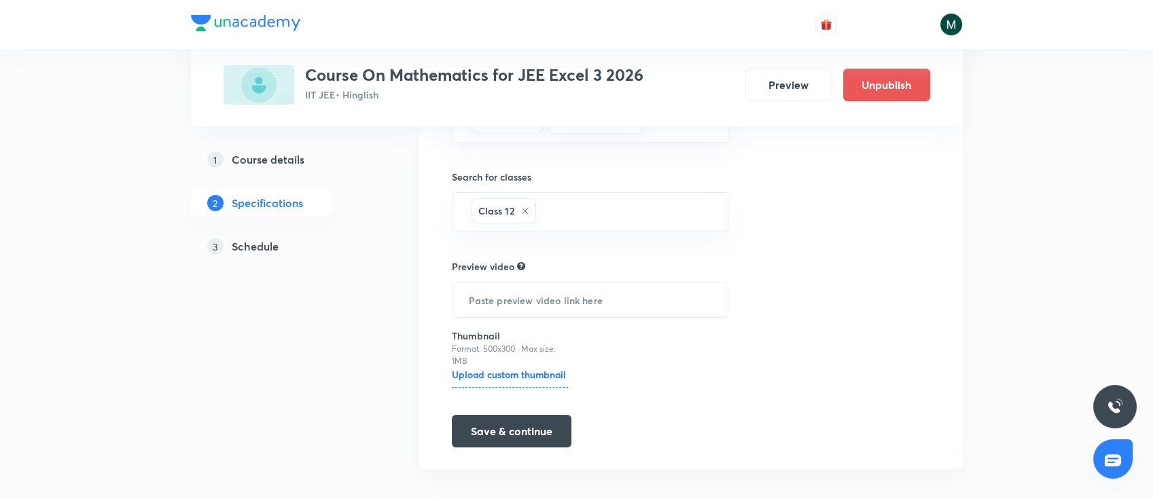
scroll to position [376, 0]
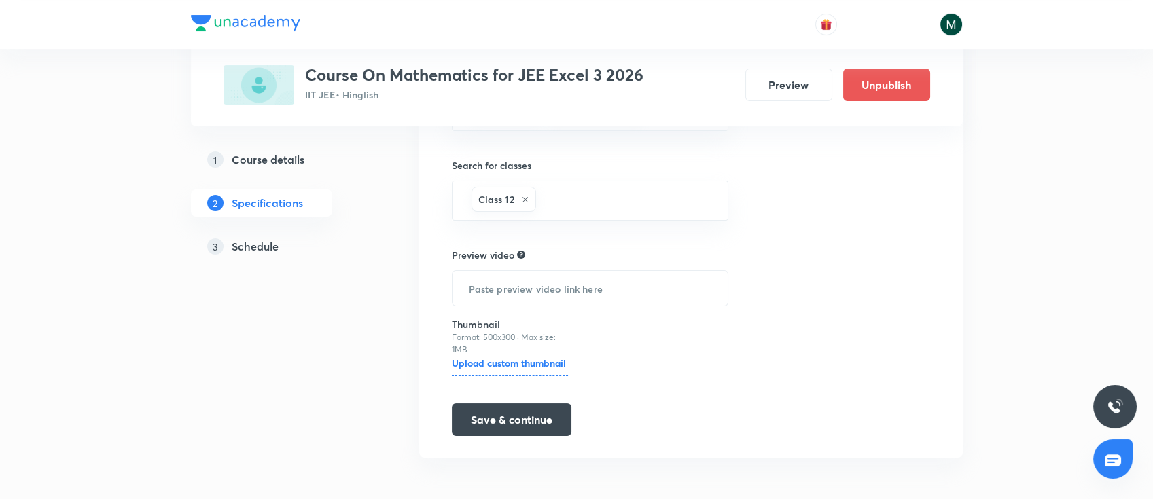
click at [249, 246] on h5 "Schedule" at bounding box center [255, 247] width 47 height 16
click at [265, 243] on h5 "Schedule" at bounding box center [255, 247] width 47 height 16
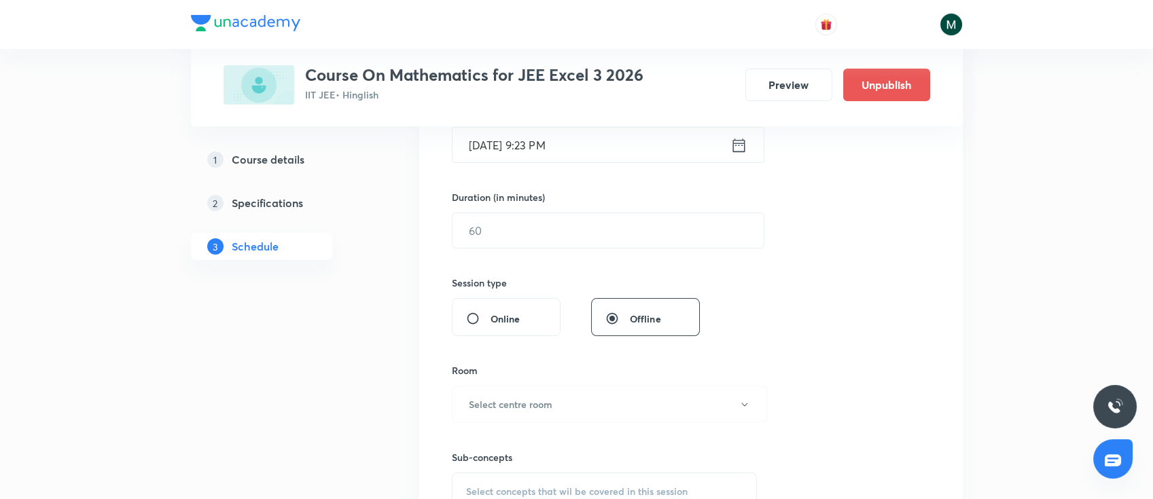
scroll to position [341, 0]
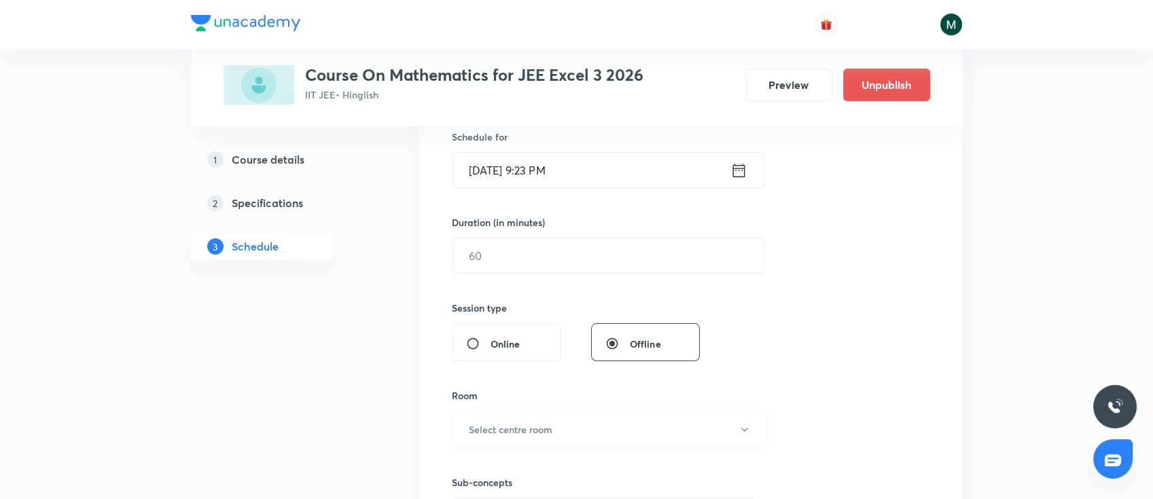
click at [611, 169] on input "Sep 1, 2025, 9:23 PM" at bounding box center [592, 170] width 278 height 35
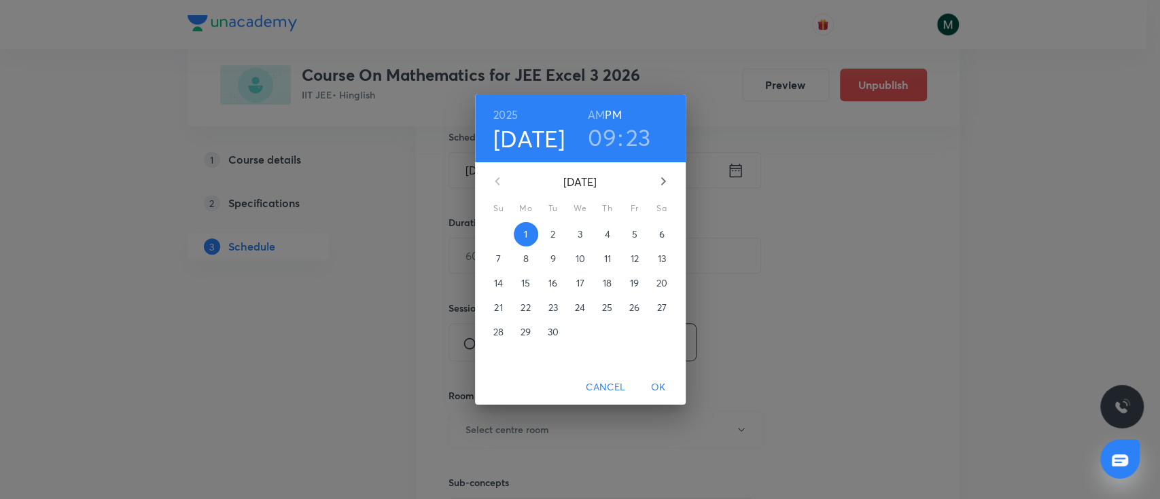
click at [552, 232] on p "2" at bounding box center [552, 235] width 5 height 14
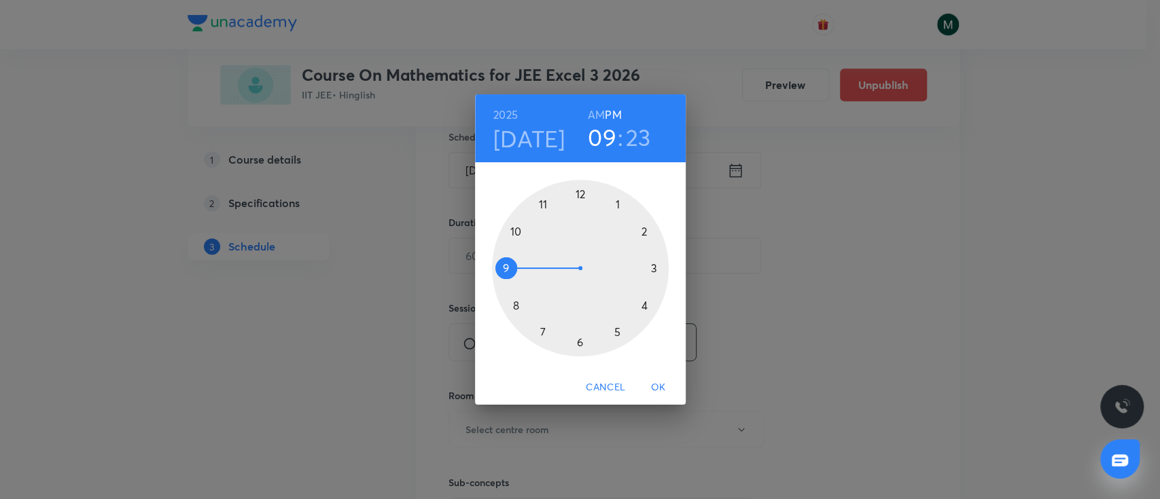
click at [543, 331] on div at bounding box center [580, 268] width 177 height 177
click at [598, 109] on h6 "AM" at bounding box center [596, 114] width 17 height 19
click at [578, 344] on div at bounding box center [580, 268] width 177 height 177
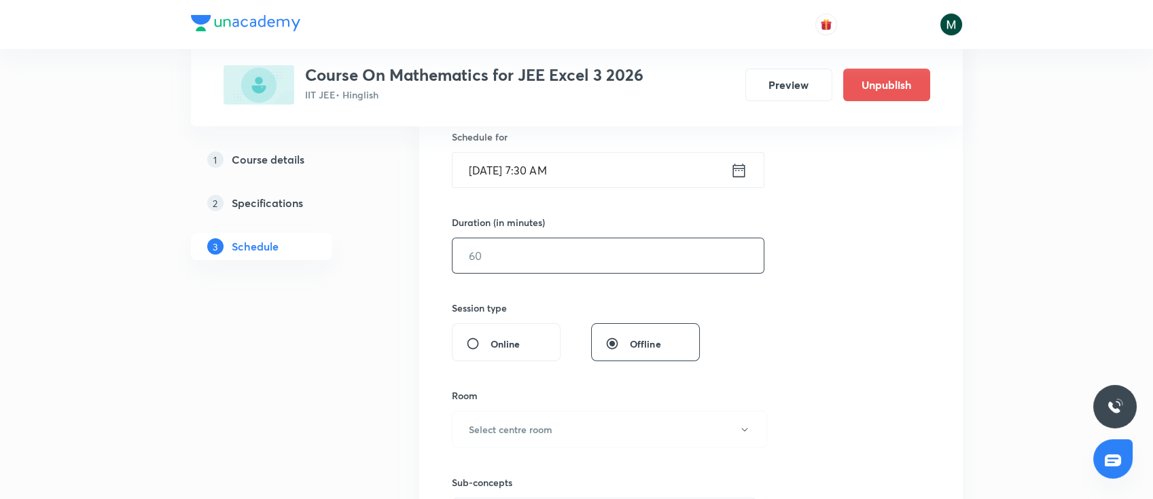
click at [534, 269] on input "text" at bounding box center [608, 256] width 311 height 35
type input "90"
click at [817, 211] on div "Session 90 Live class Session title 0/99 ​ Schedule for Sep 2, 2025, 7:30 AM ​ …" at bounding box center [691, 271] width 478 height 638
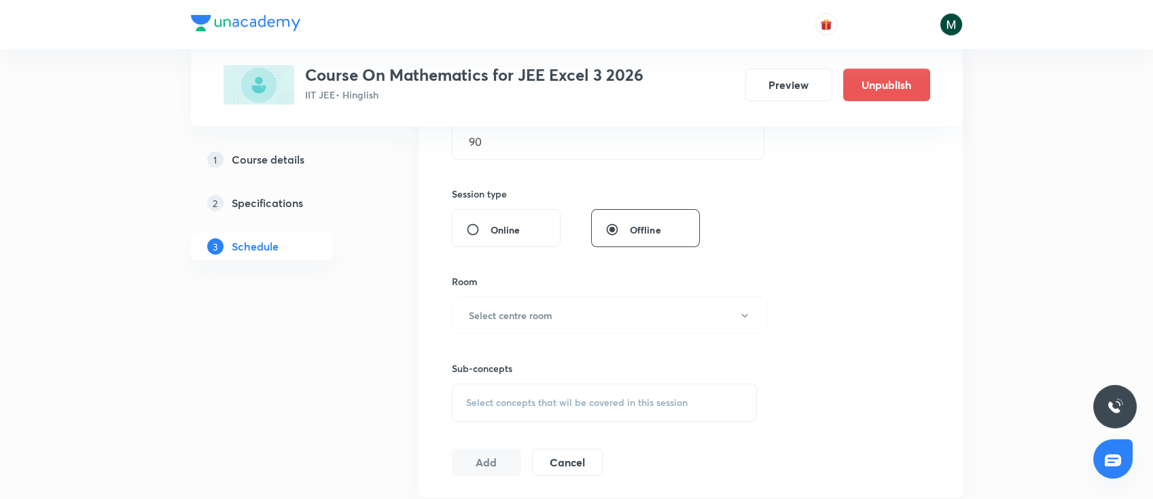
scroll to position [429, 0]
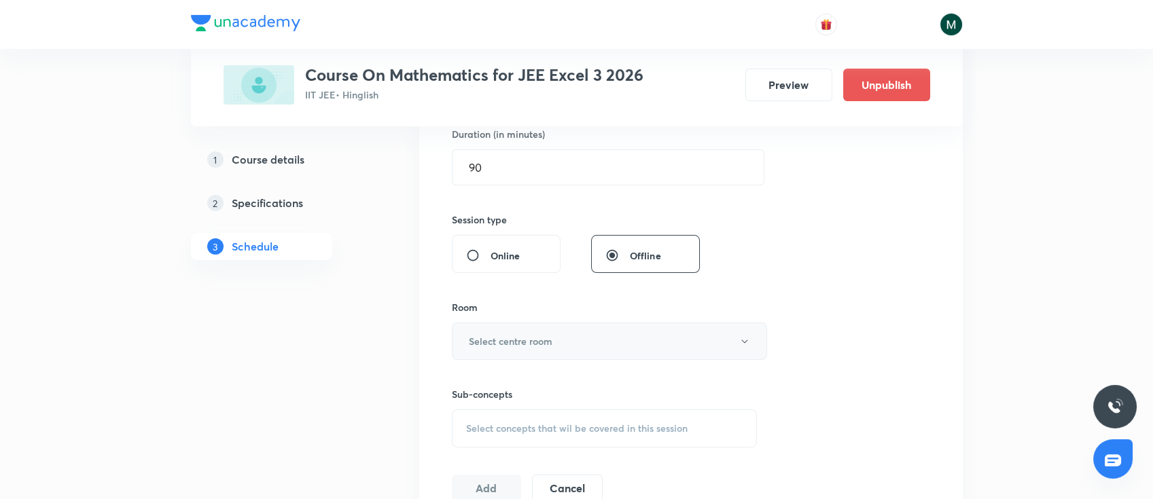
click at [546, 348] on button "Select centre room" at bounding box center [609, 341] width 315 height 37
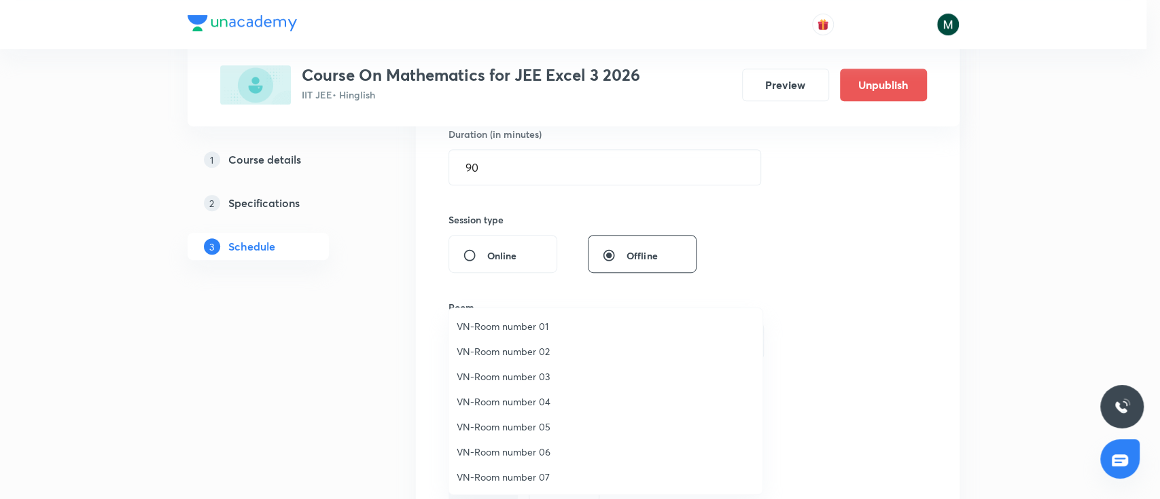
click at [518, 400] on span "VN-Room number 04" at bounding box center [606, 402] width 298 height 14
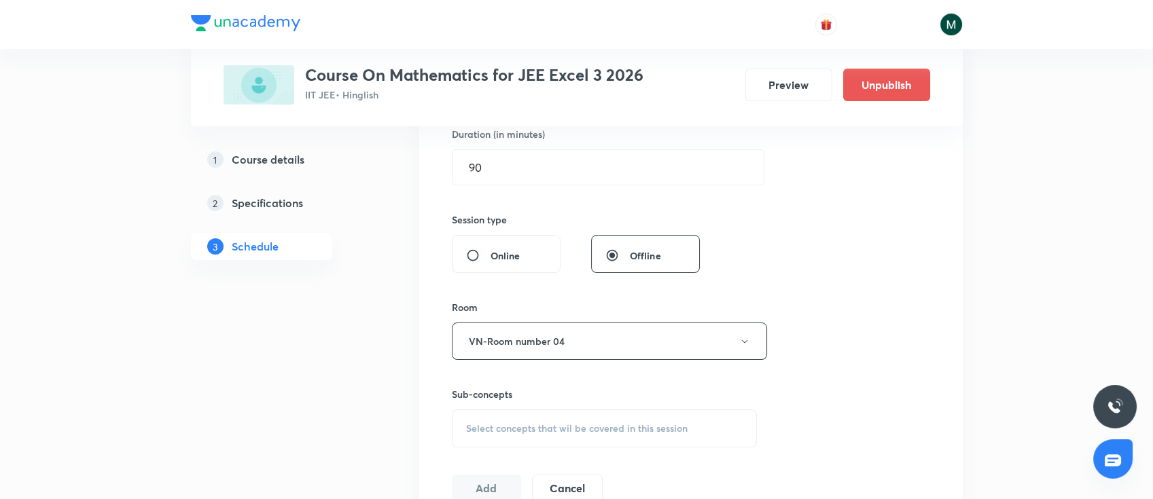
click at [611, 434] on div "Select concepts that wil be covered in this session" at bounding box center [605, 429] width 306 height 38
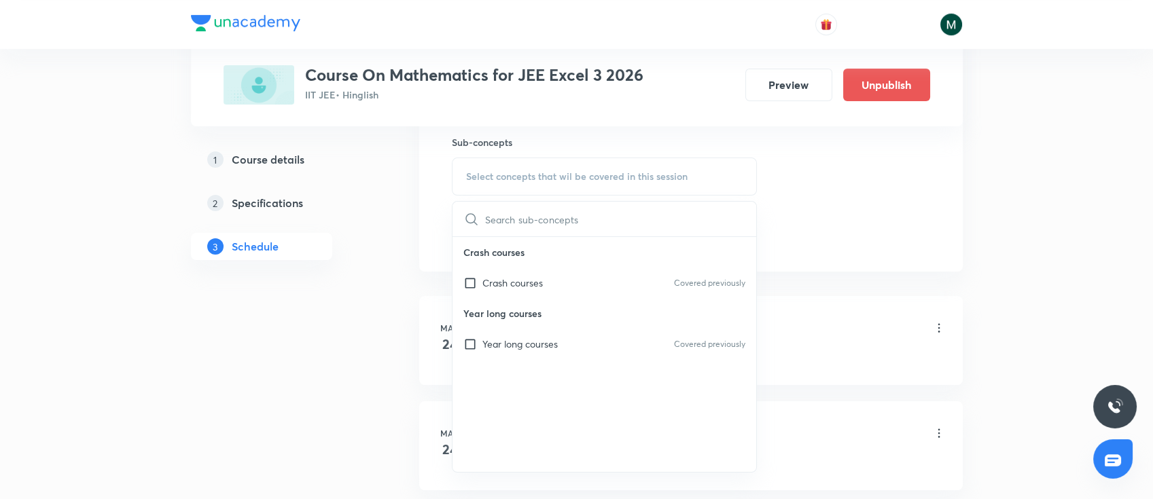
scroll to position [684, 0]
click at [583, 336] on div "Year long courses Covered previously" at bounding box center [605, 342] width 304 height 31
checkbox input "true"
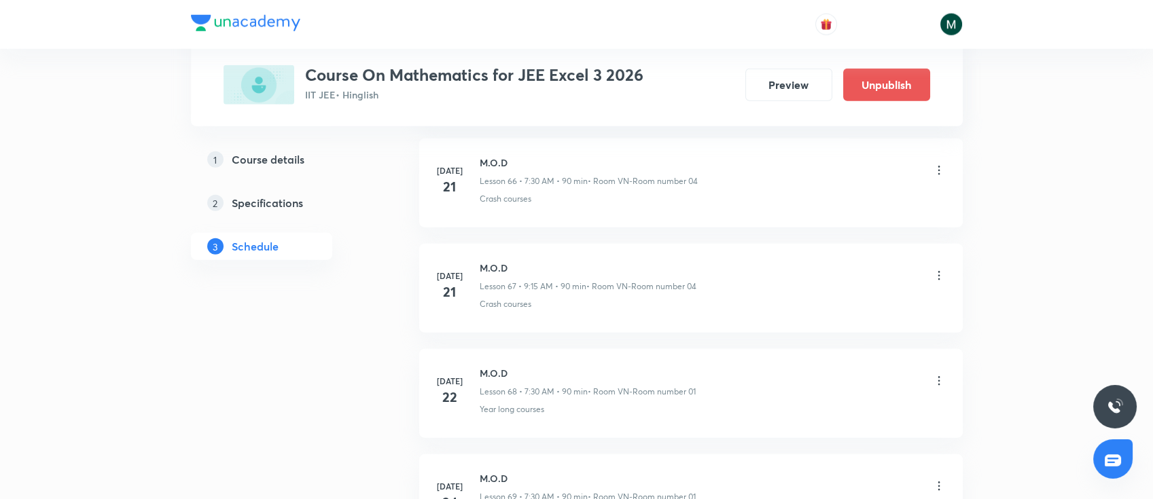
scroll to position [9964, 0]
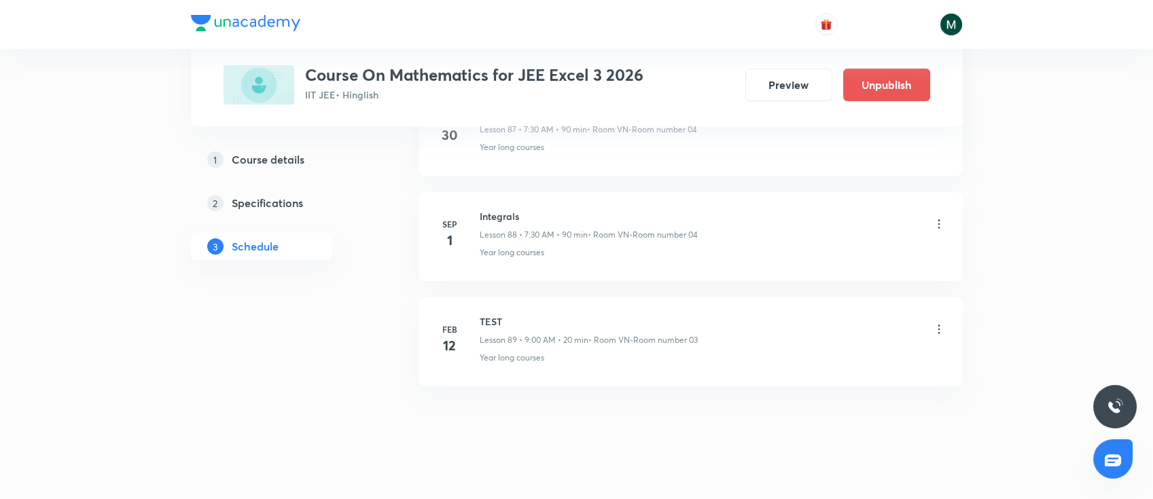
click at [495, 209] on h6 "Integrals" at bounding box center [589, 216] width 218 height 14
copy h6 "Integrals"
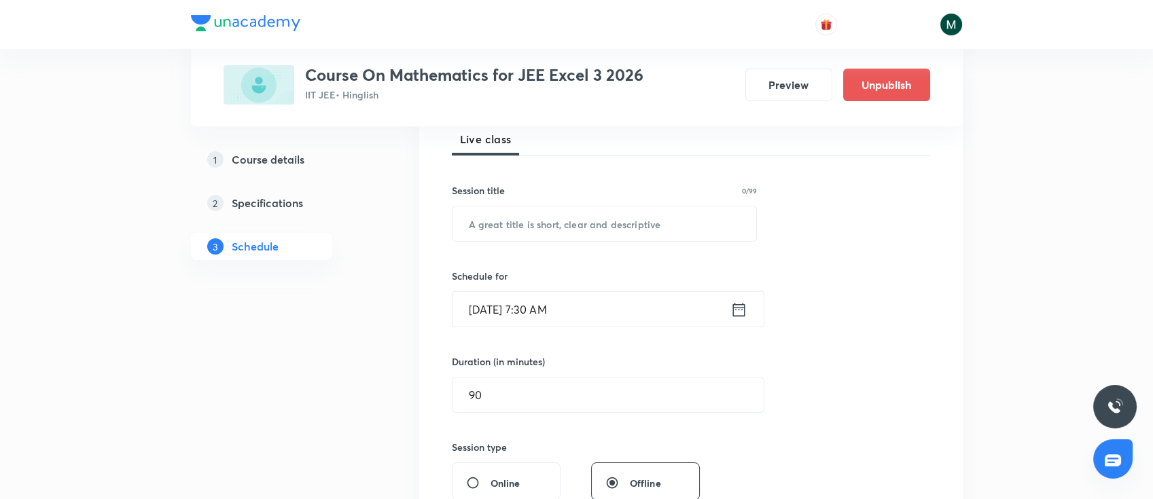
scroll to position [164, 0]
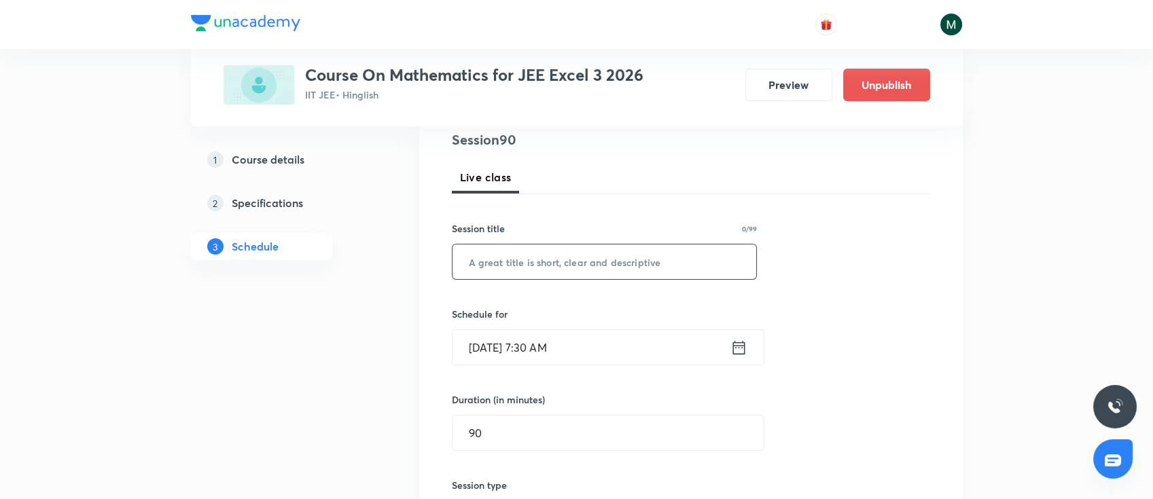
click at [631, 257] on input "text" at bounding box center [605, 262] width 304 height 35
paste input "Integrals"
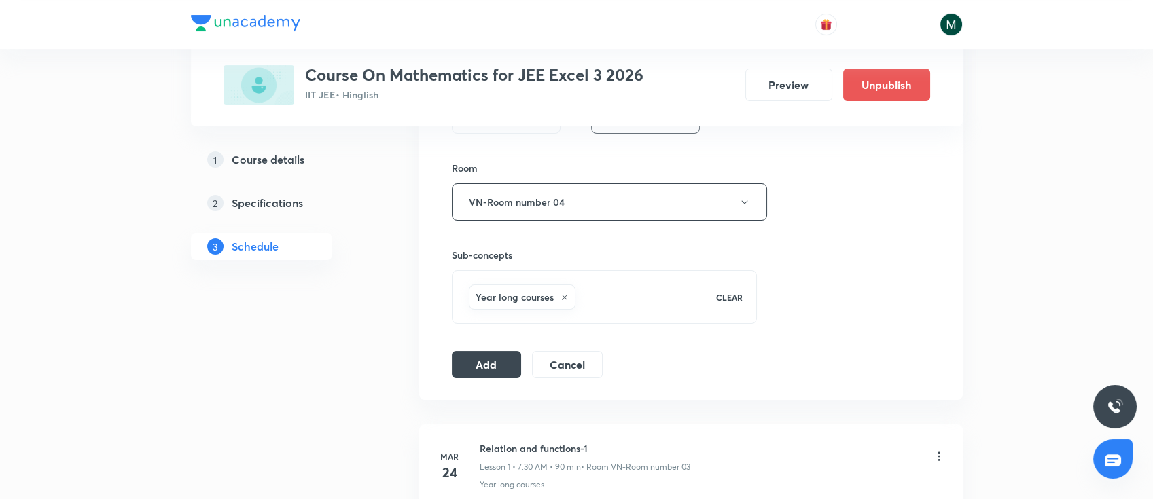
scroll to position [607, 0]
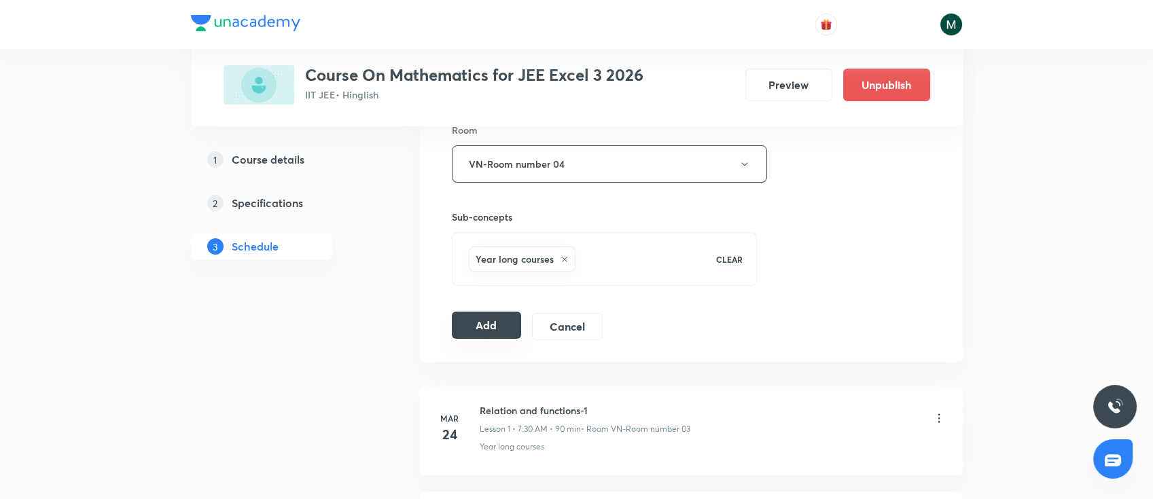
type input "Integrals"
click at [489, 316] on button "Add" at bounding box center [487, 325] width 70 height 27
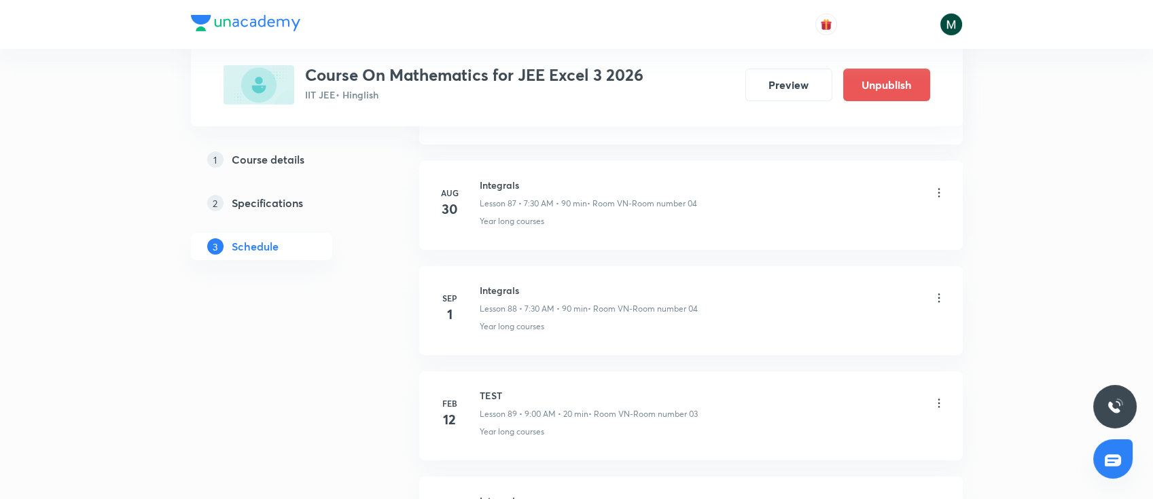
scroll to position [9431, 0]
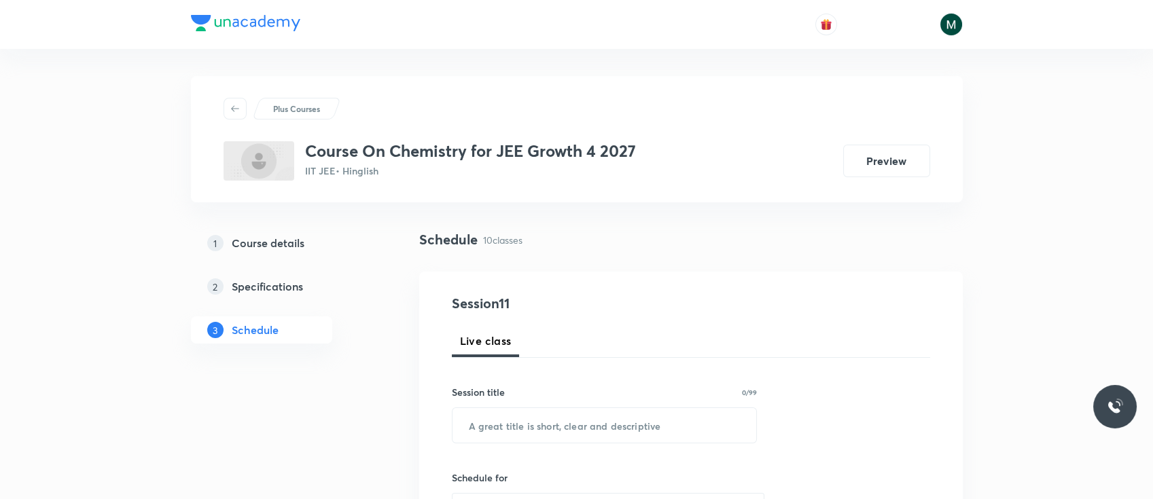
click at [250, 330] on h5 "Schedule" at bounding box center [255, 330] width 47 height 16
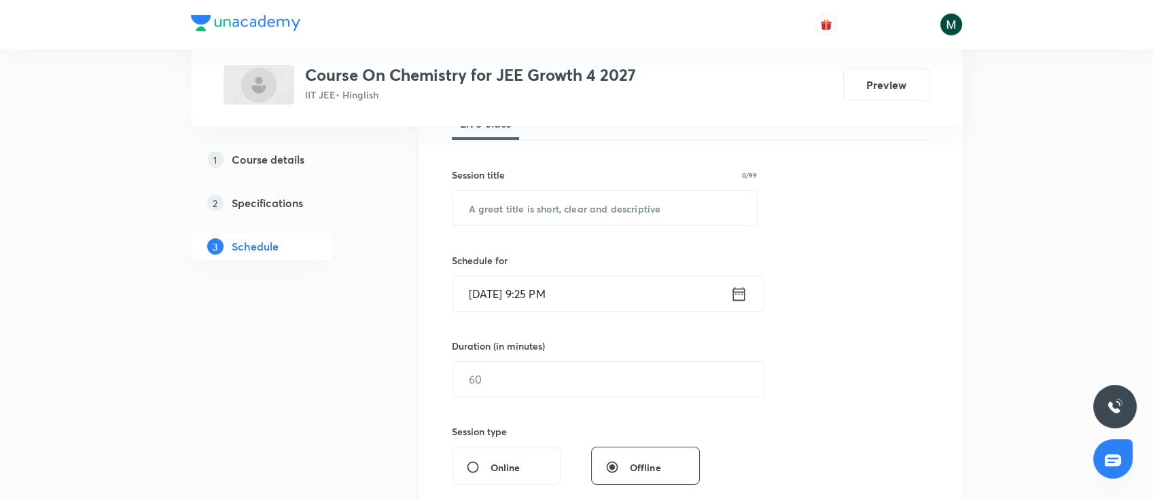
scroll to position [266, 0]
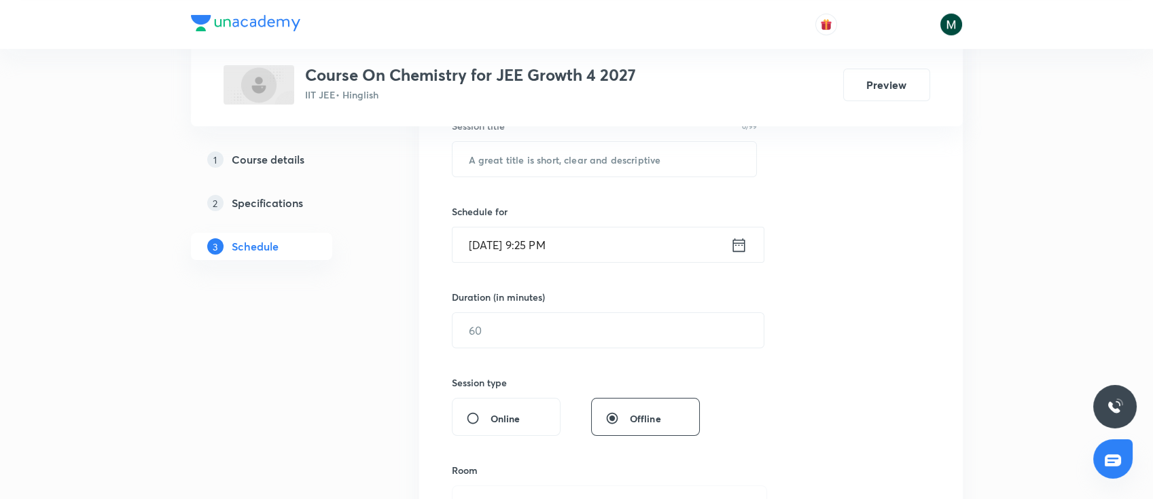
click at [654, 250] on input "[DATE] 9:25 PM" at bounding box center [592, 245] width 278 height 35
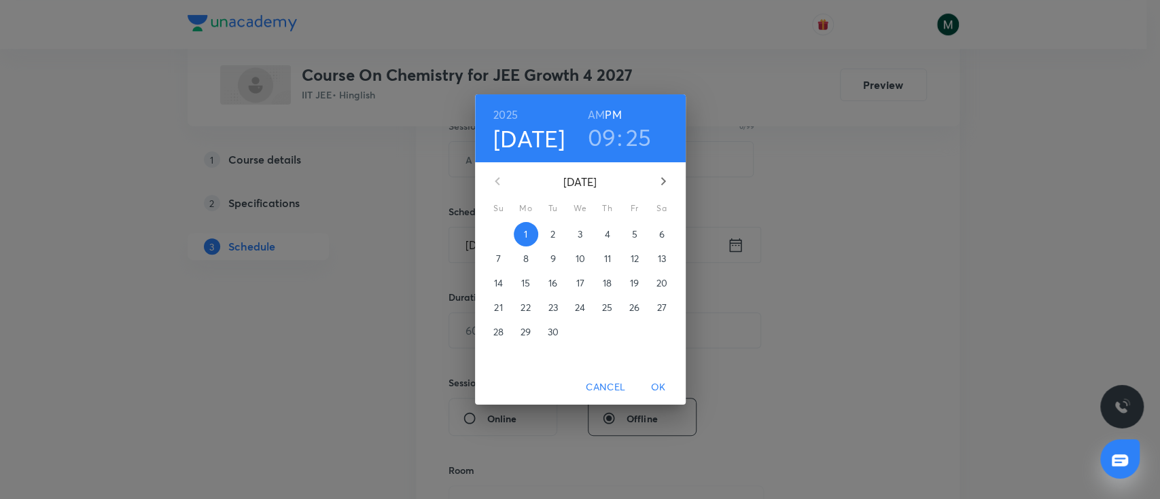
click at [550, 241] on p "2" at bounding box center [552, 235] width 5 height 14
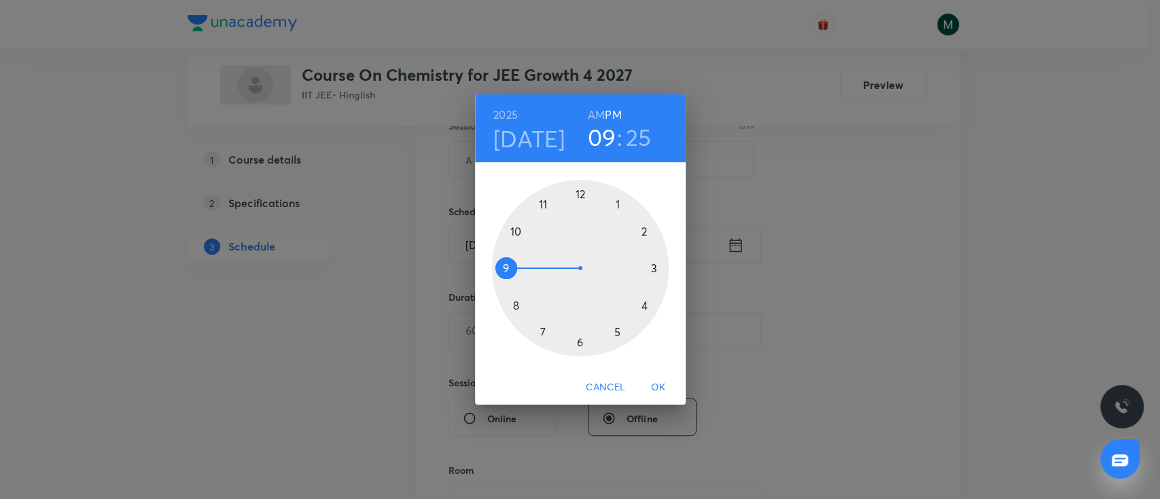
click at [593, 110] on h6 "AM" at bounding box center [596, 114] width 17 height 19
click at [542, 332] on div at bounding box center [580, 268] width 177 height 177
click at [580, 344] on div at bounding box center [580, 268] width 177 height 177
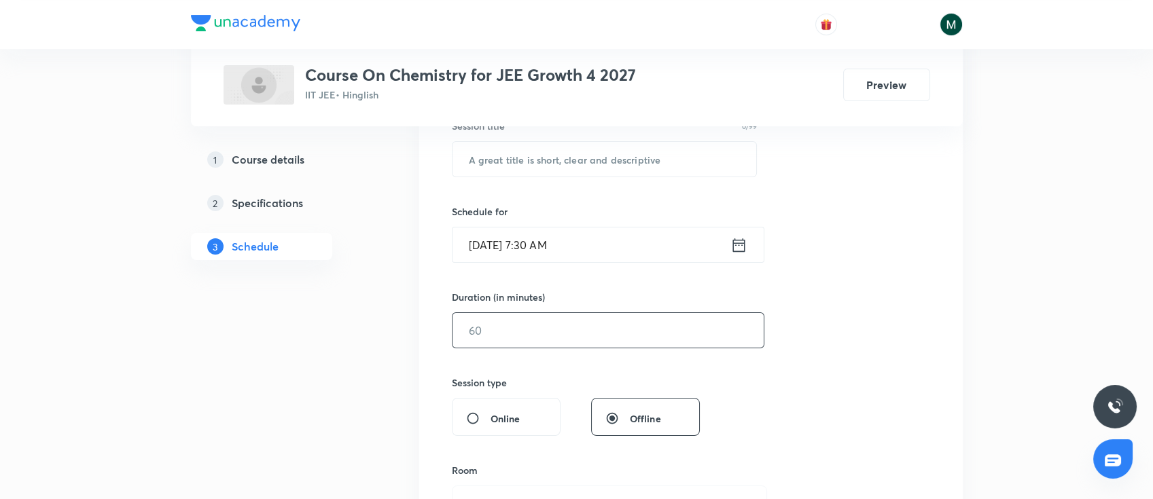
click at [535, 344] on input "text" at bounding box center [608, 330] width 311 height 35
type input "90"
click at [886, 242] on div "Session 11 Live class Session title 0/99 ​ Schedule for [DATE] 7:30 AM ​ Durati…" at bounding box center [691, 346] width 478 height 638
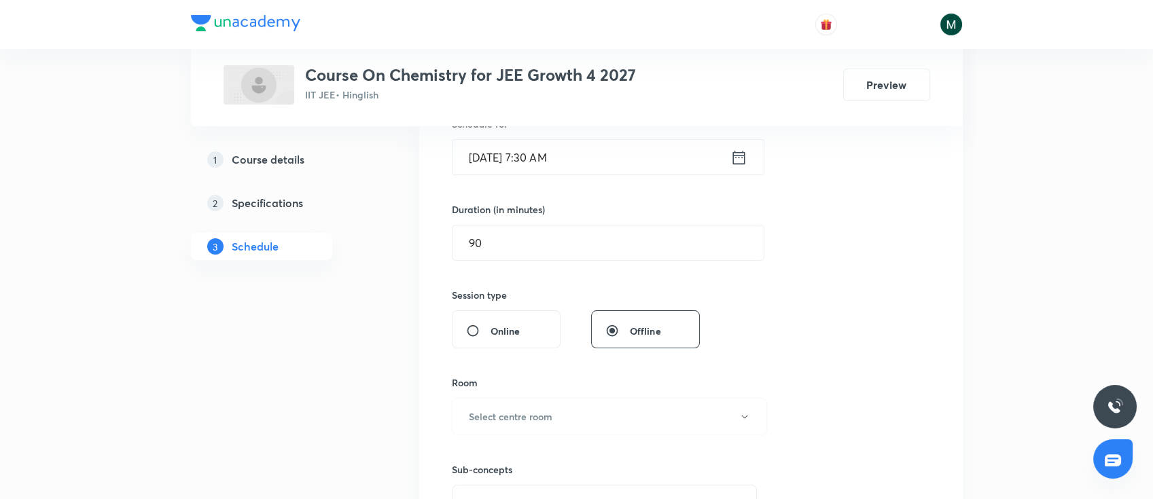
scroll to position [406, 0]
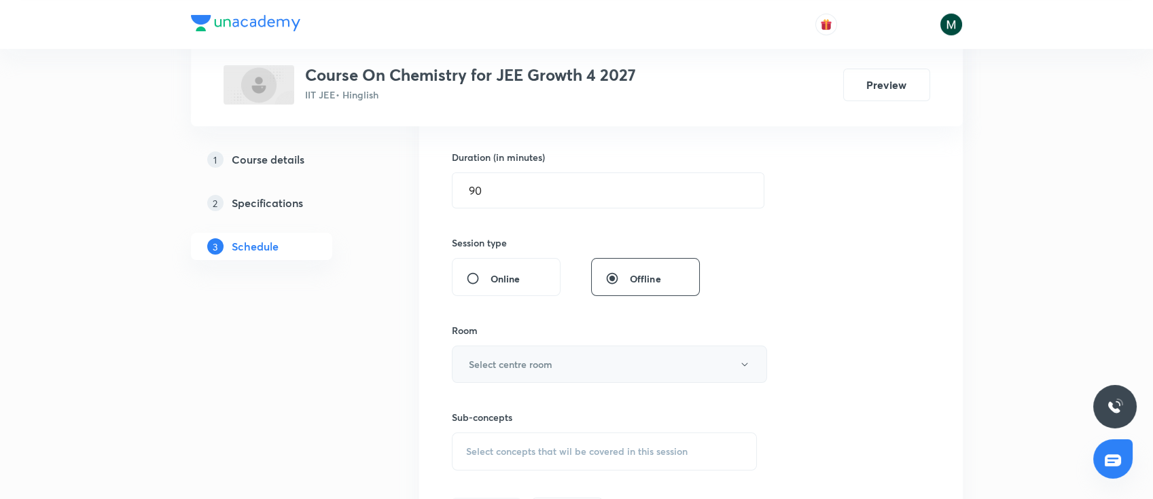
click at [550, 355] on button "Select centre room" at bounding box center [609, 364] width 315 height 37
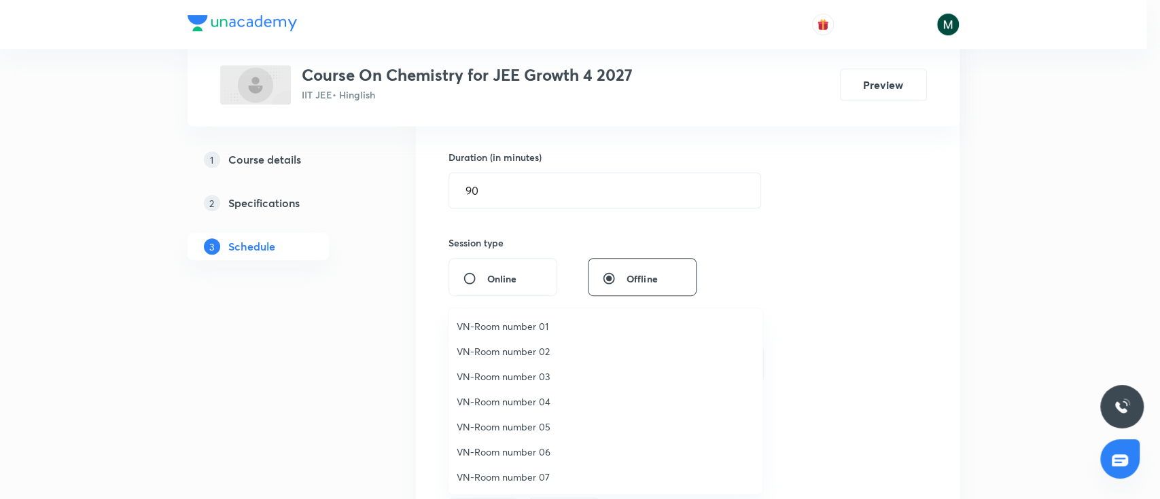
click at [523, 476] on span "VN-Room number 07" at bounding box center [606, 477] width 298 height 14
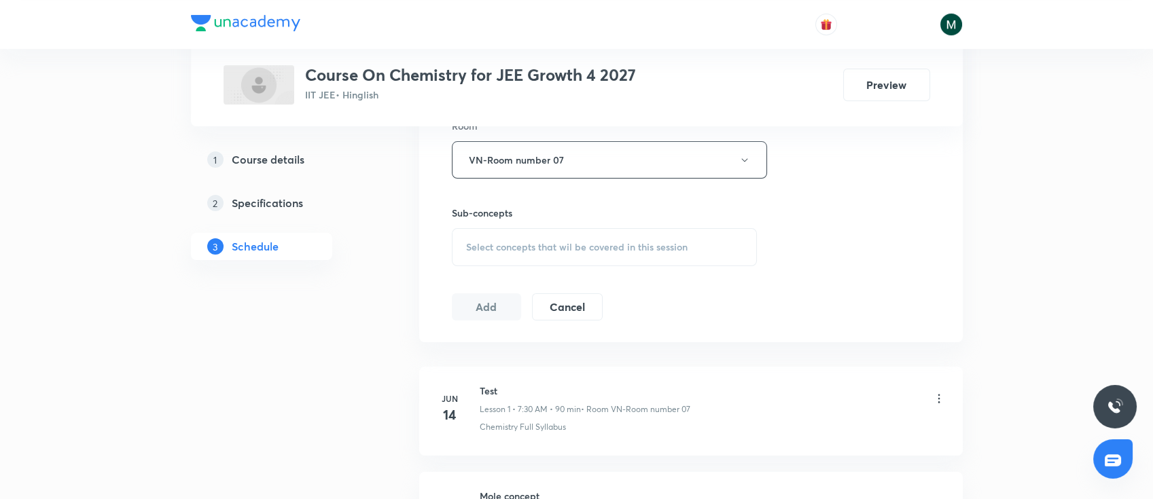
scroll to position [616, 0]
click at [649, 237] on span "Select concepts that wil be covered in this session" at bounding box center [577, 242] width 222 height 11
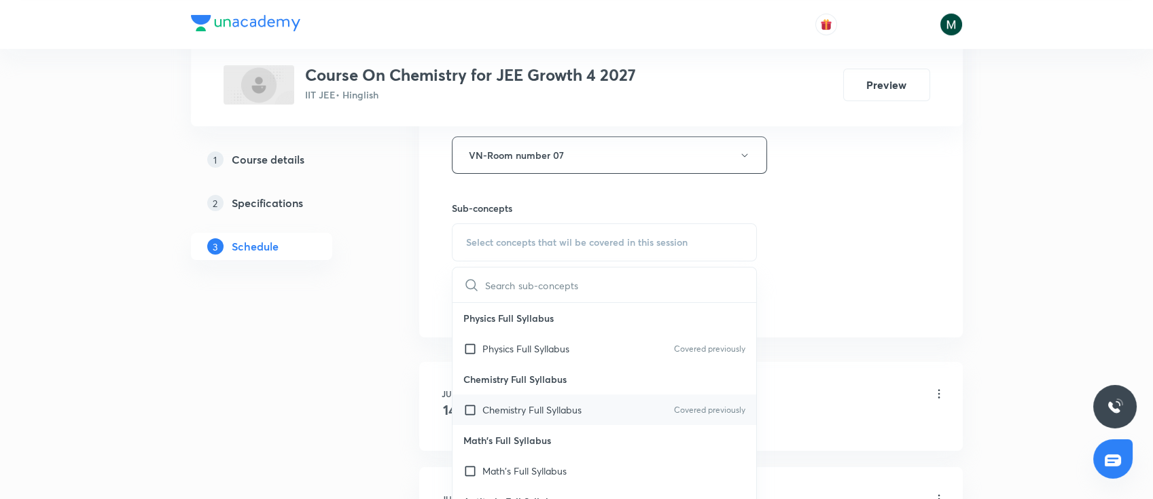
click at [564, 403] on p "Chemistry Full Syllabus" at bounding box center [531, 410] width 99 height 14
checkbox input "true"
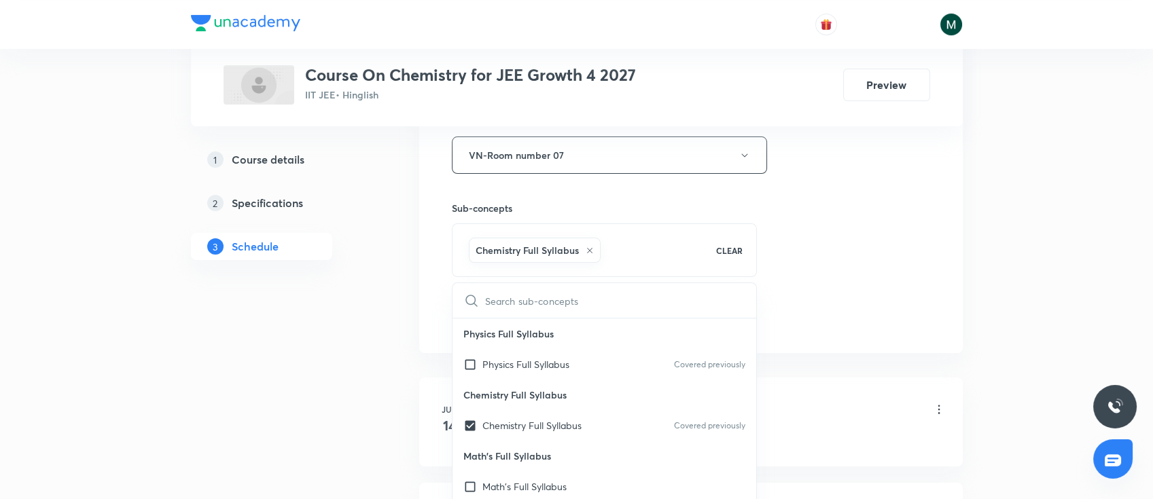
click at [923, 201] on div "Session 11 Live class Session title 0/99 ​ Schedule for [DATE] 7:30 AM ​ Durati…" at bounding box center [691, 5] width 478 height 654
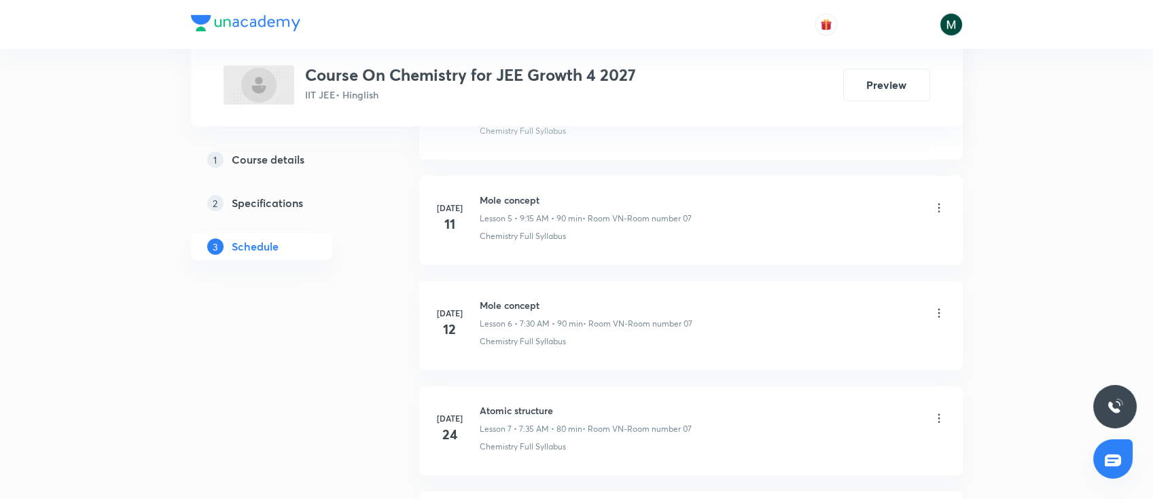
scroll to position [1656, 0]
drag, startPoint x: 477, startPoint y: 309, endPoint x: 559, endPoint y: 302, distance: 81.9
click at [559, 302] on div "[DATE] Atomic structure Lesson 10 • 9:15 AM • 90 min • Room VN-Room number 07 C…" at bounding box center [691, 327] width 510 height 50
copy div "28 Atomic structure"
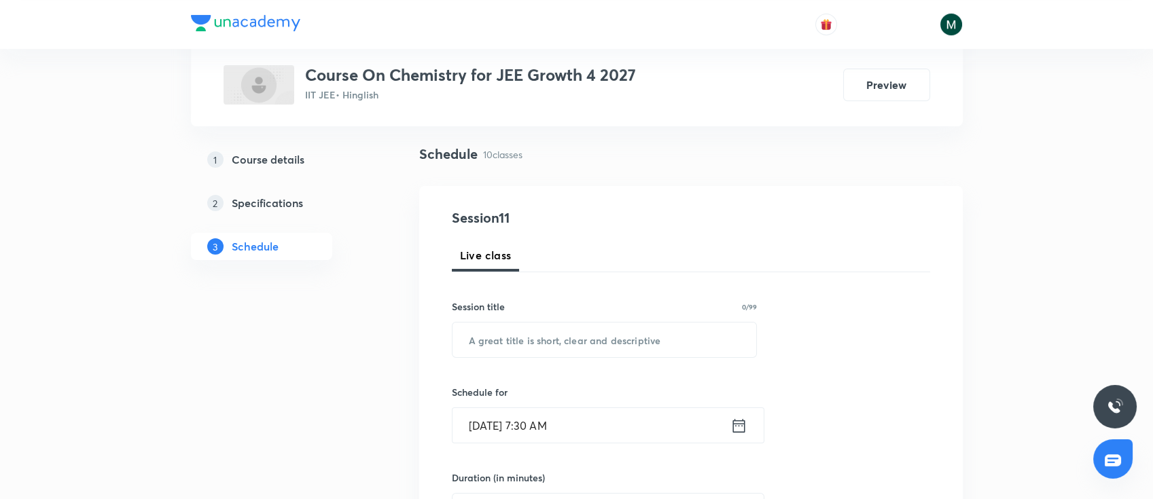
scroll to position [65, 0]
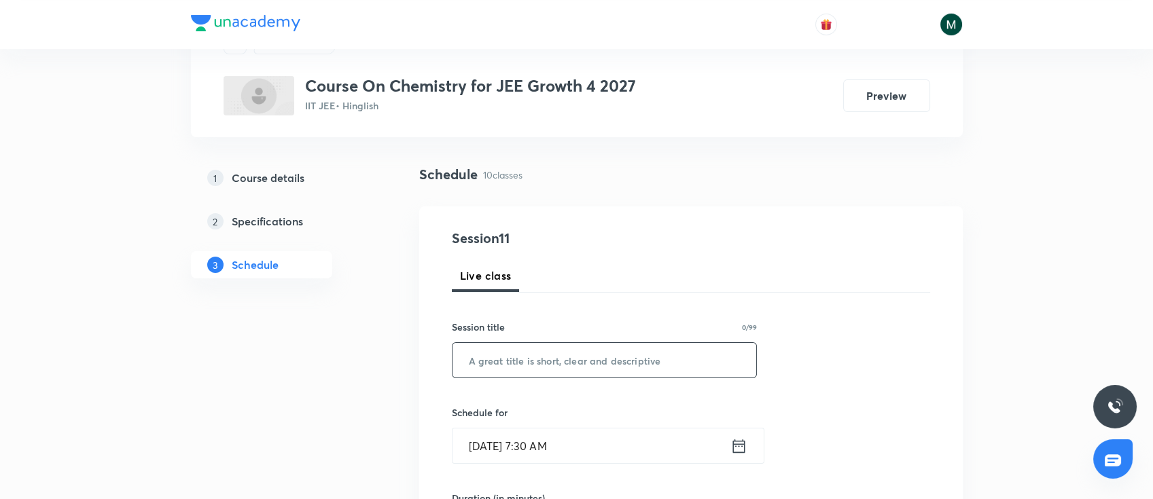
click at [576, 351] on input "text" at bounding box center [605, 360] width 304 height 35
paste input "28 Atomic structure"
click at [487, 356] on input "28 Atomic structure" at bounding box center [605, 360] width 304 height 35
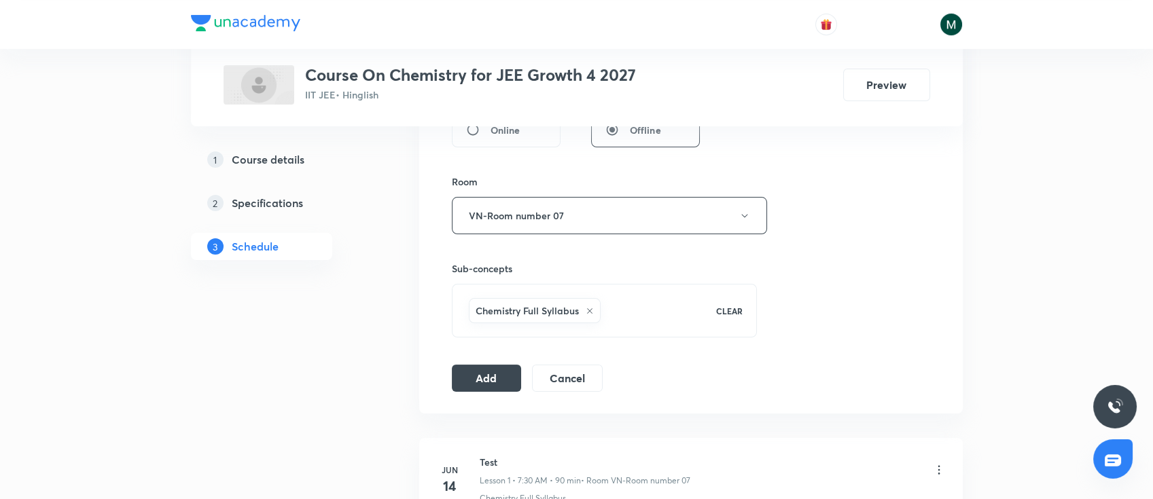
scroll to position [568, 0]
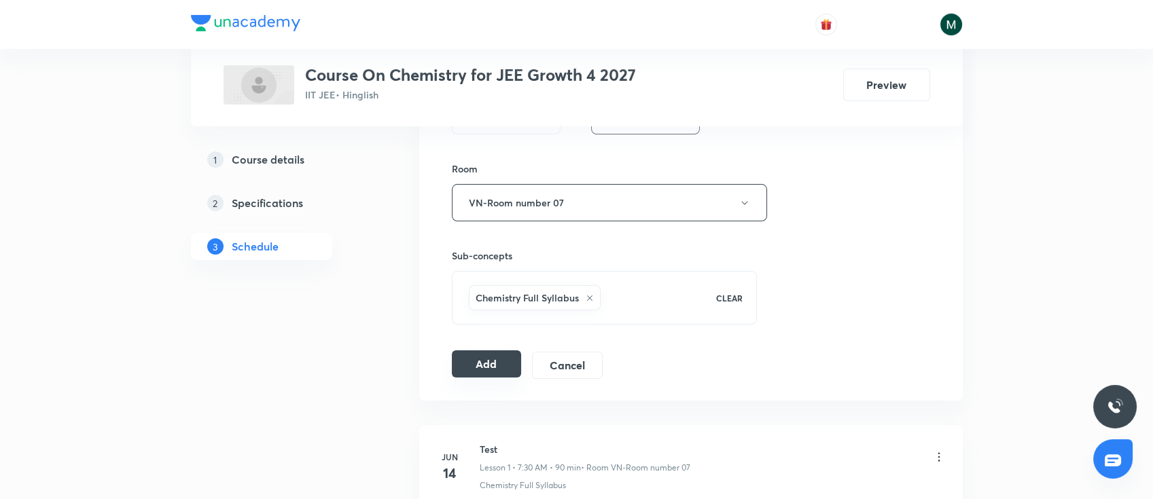
type input "Atomic structure"
click at [485, 365] on button "Add" at bounding box center [487, 364] width 70 height 27
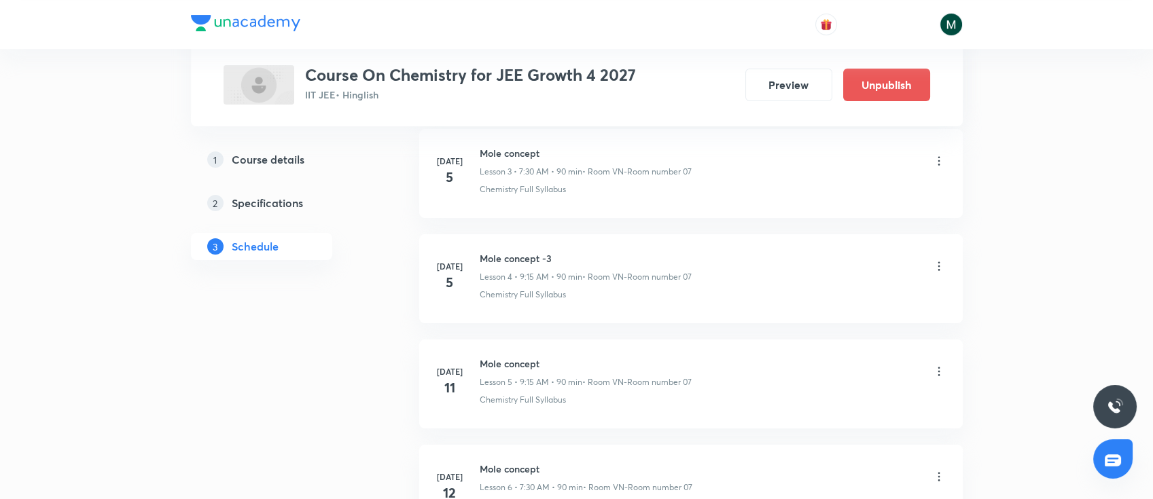
scroll to position [0, 0]
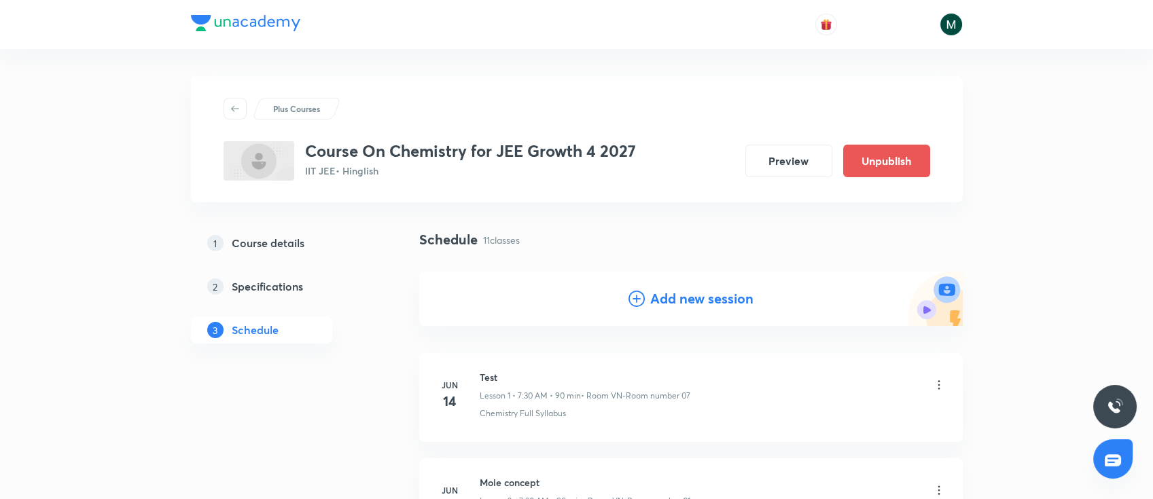
click at [684, 304] on h4 "Add new session" at bounding box center [701, 299] width 103 height 20
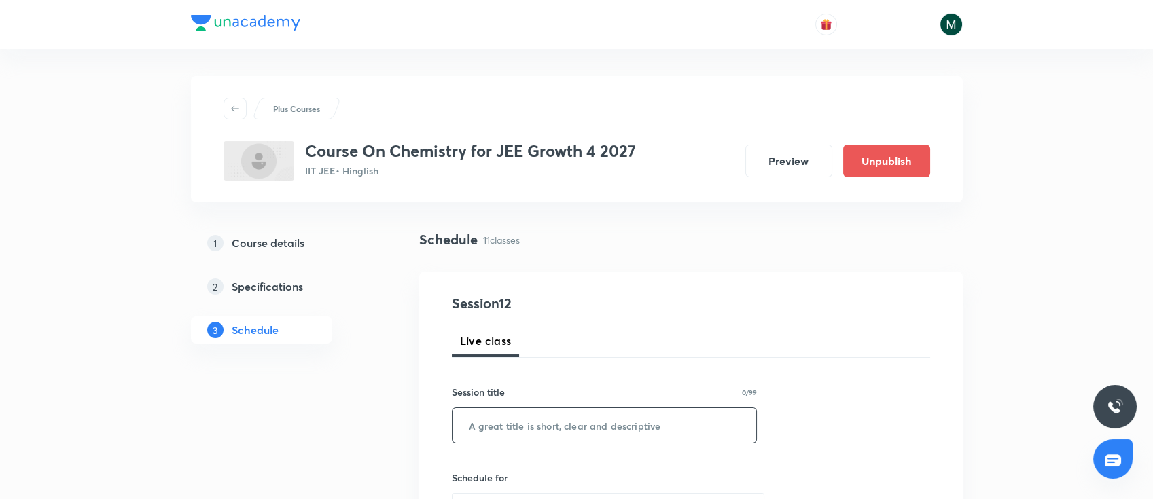
click at [590, 430] on input "text" at bounding box center [605, 425] width 304 height 35
paste input "28 Atomic structure"
click at [487, 427] on input "28 Atomic structure" at bounding box center [605, 425] width 304 height 35
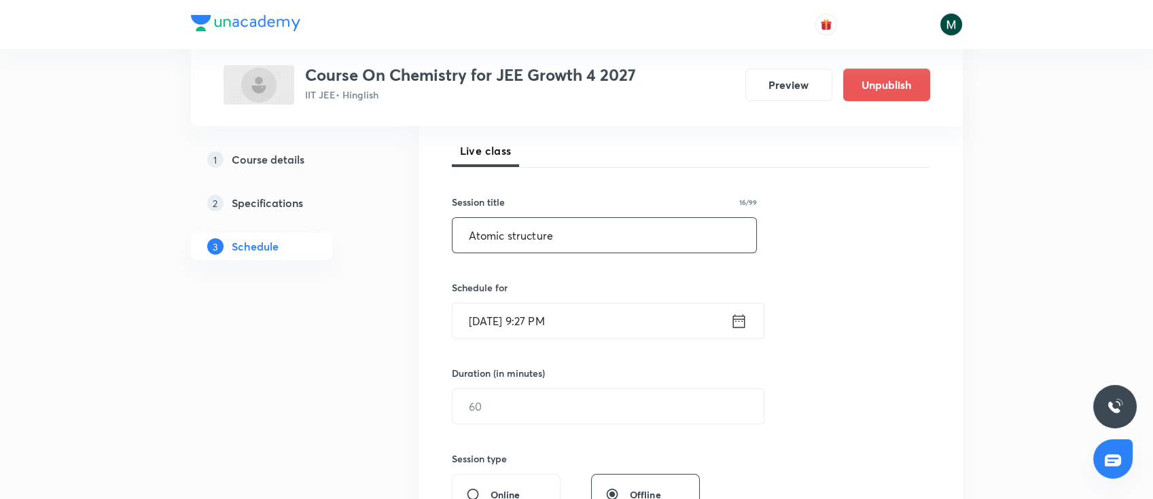
scroll to position [196, 0]
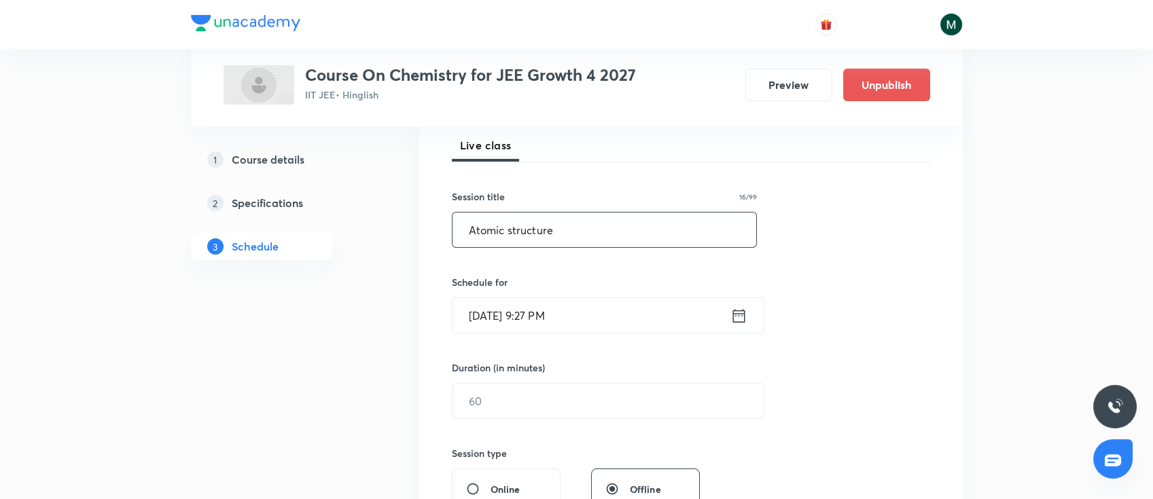
type input "Atomic structure"
click at [625, 322] on input "[DATE] 9:27 PM" at bounding box center [592, 315] width 278 height 35
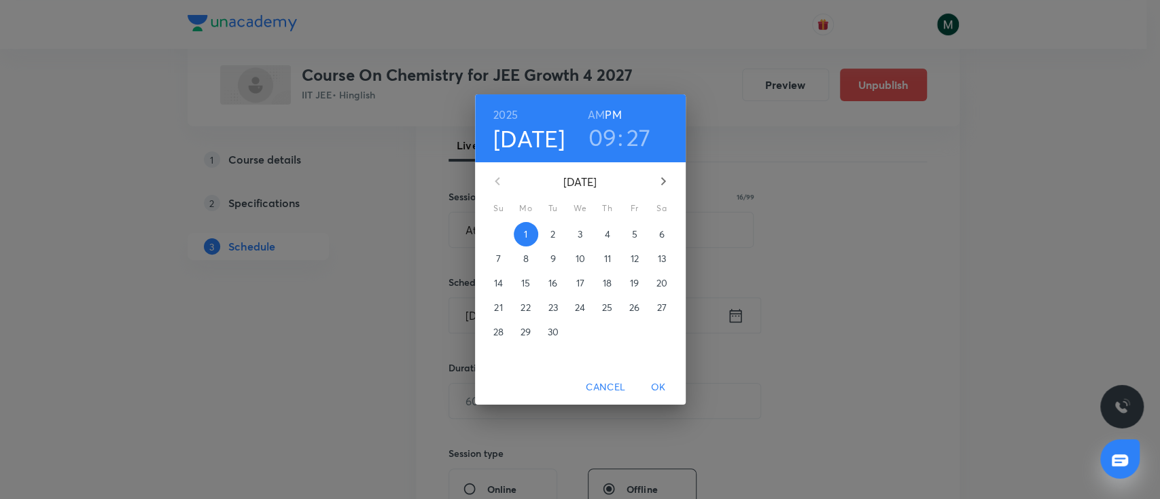
click at [550, 231] on p "2" at bounding box center [552, 235] width 5 height 14
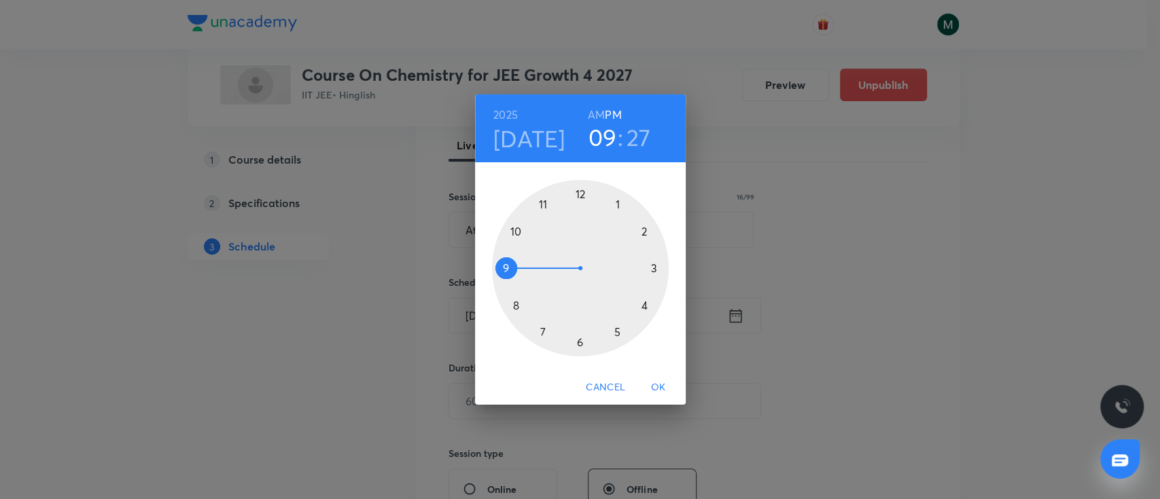
click at [591, 107] on h6 "AM" at bounding box center [596, 114] width 17 height 19
click at [643, 148] on h3 "27" at bounding box center [638, 137] width 24 height 29
click at [654, 267] on div at bounding box center [580, 268] width 177 height 177
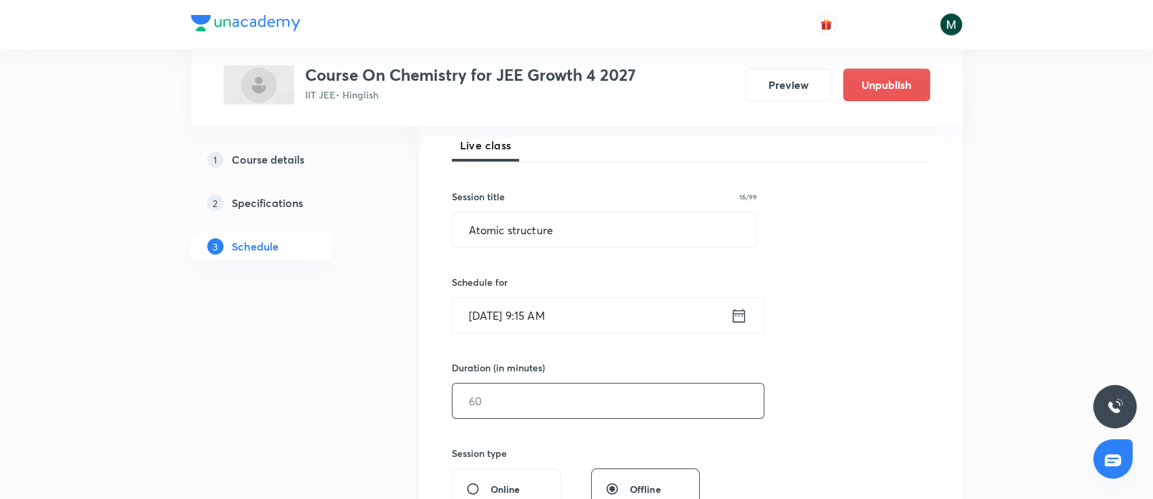
click at [582, 410] on input "text" at bounding box center [608, 401] width 311 height 35
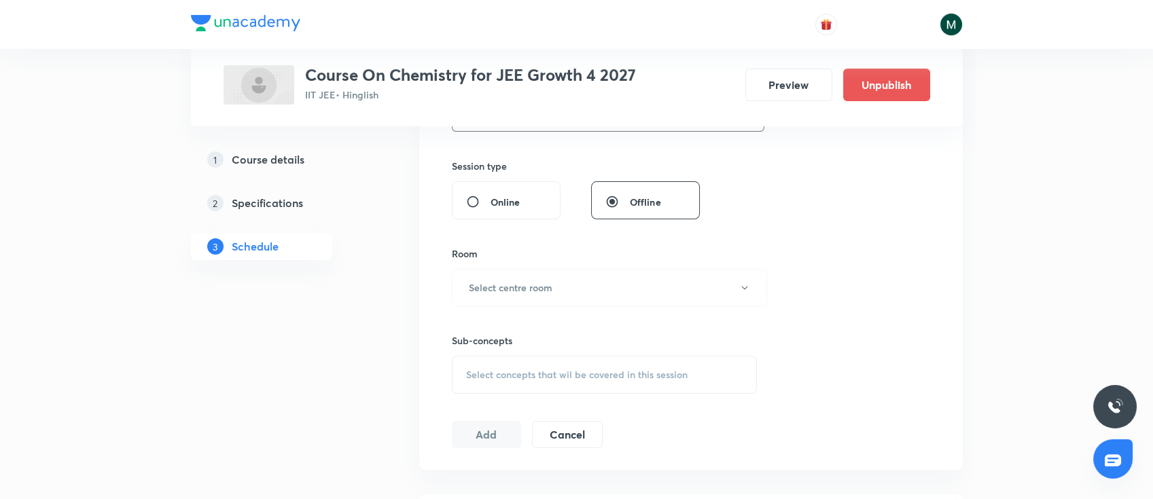
scroll to position [489, 0]
type input "90"
click at [635, 297] on button "Select centre room" at bounding box center [609, 282] width 315 height 37
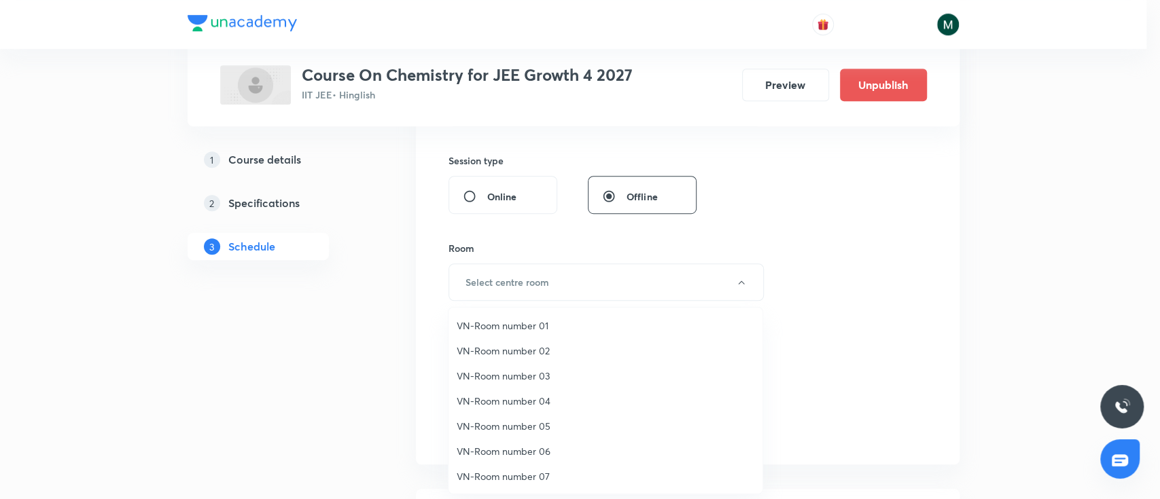
click at [531, 477] on span "VN-Room number 07" at bounding box center [606, 477] width 298 height 14
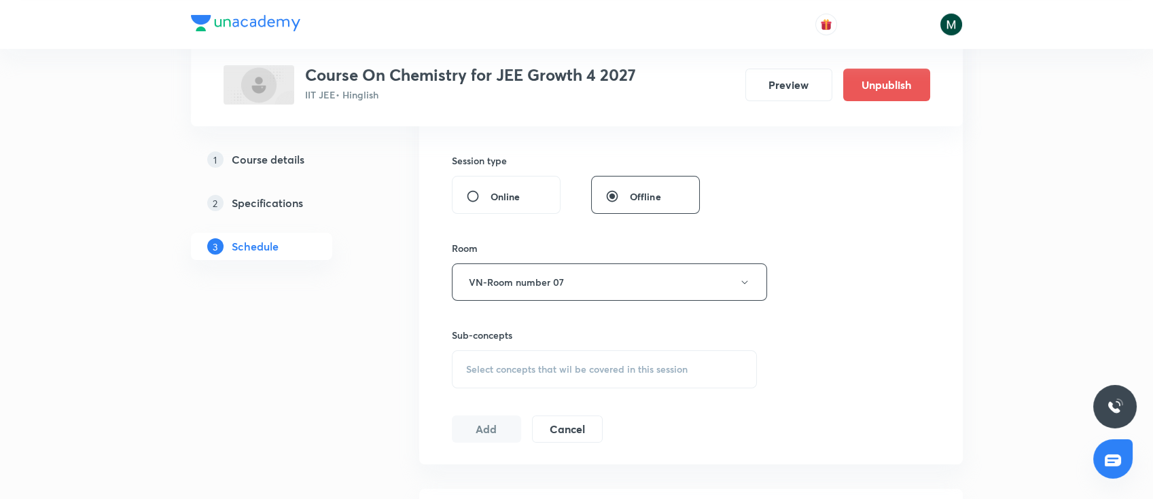
click at [605, 364] on span "Select concepts that wil be covered in this session" at bounding box center [577, 369] width 222 height 11
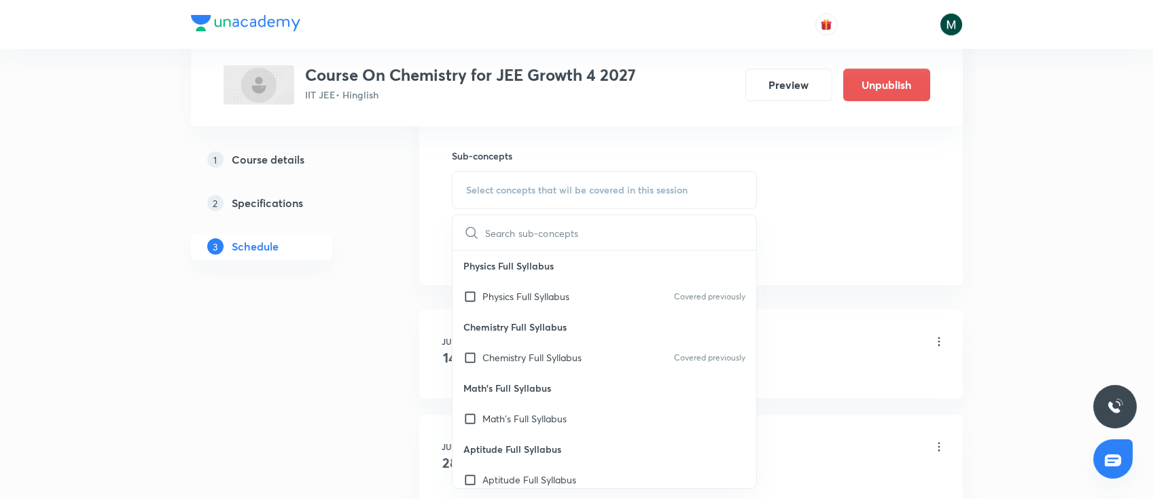
scroll to position [697, 0]
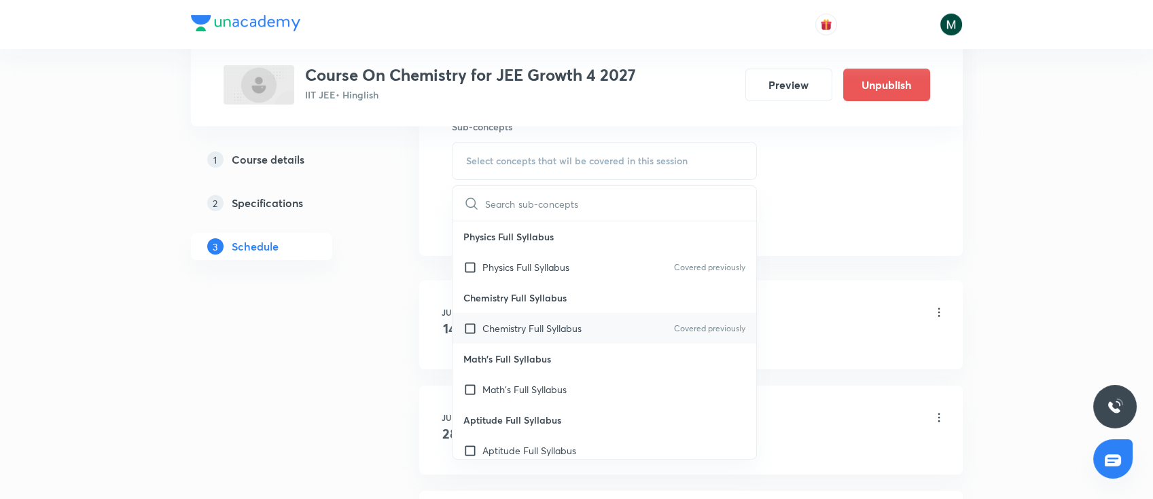
click at [592, 334] on div "Chemistry Full Syllabus Covered previously" at bounding box center [605, 328] width 304 height 31
checkbox input "true"
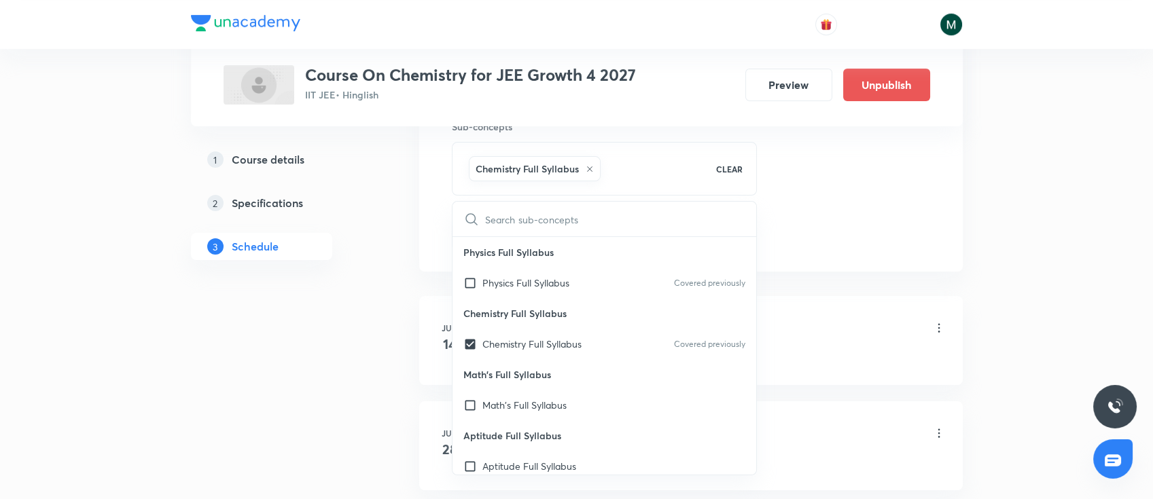
click at [152, 410] on div "Plus Courses Course On Chemistry for JEE Growth 4 2027 IIT JEE • Hinglish Previ…" at bounding box center [576, 434] width 1153 height 2263
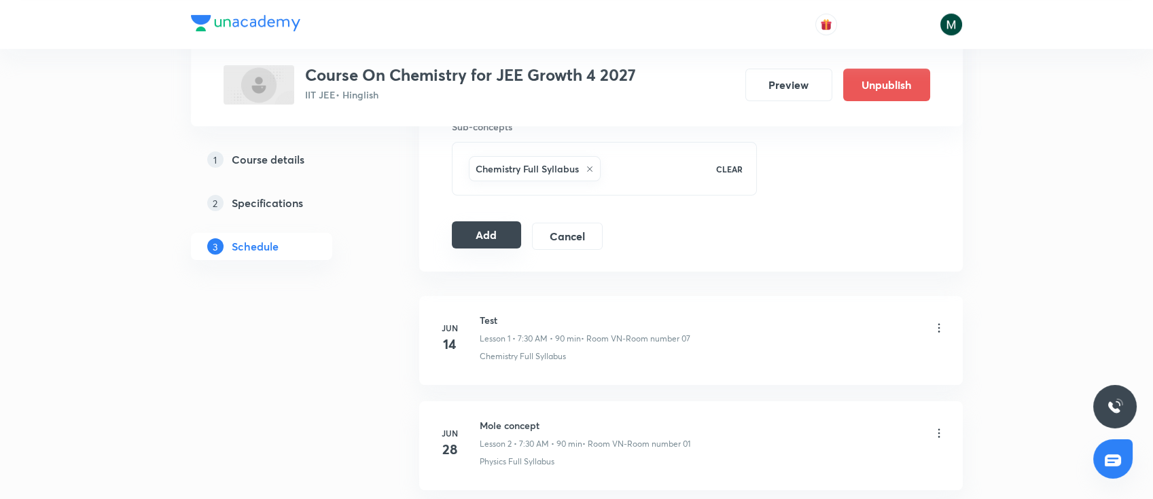
click at [491, 234] on button "Add" at bounding box center [487, 235] width 70 height 27
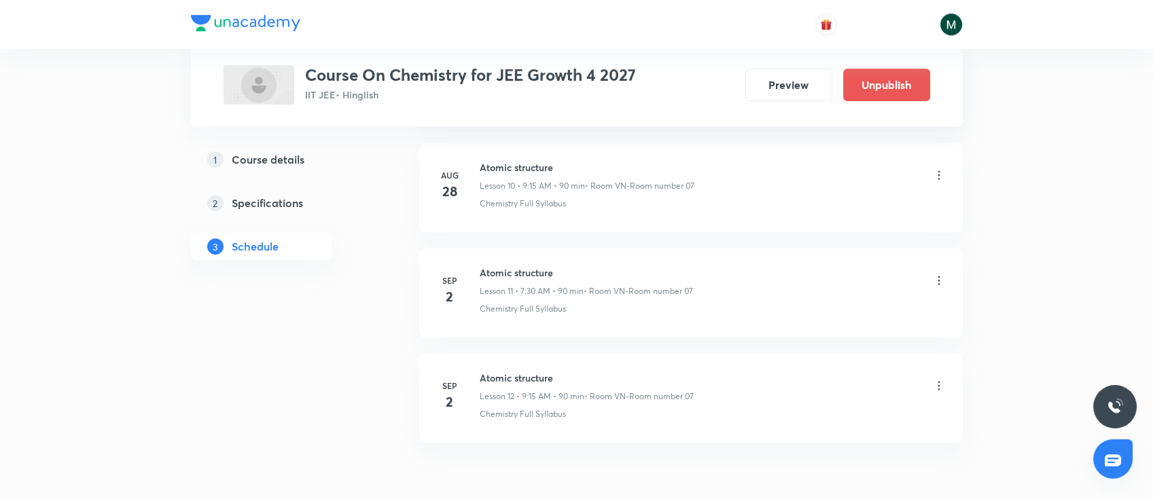
scroll to position [1227, 0]
